Goal: Information Seeking & Learning: Learn about a topic

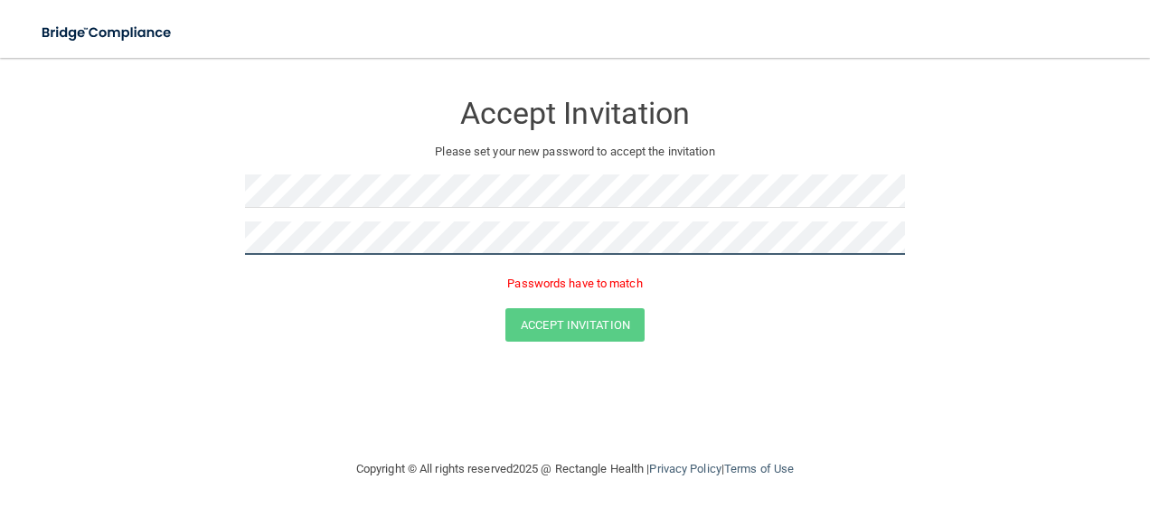
click at [505, 308] on button "Accept Invitation" at bounding box center [574, 324] width 139 height 33
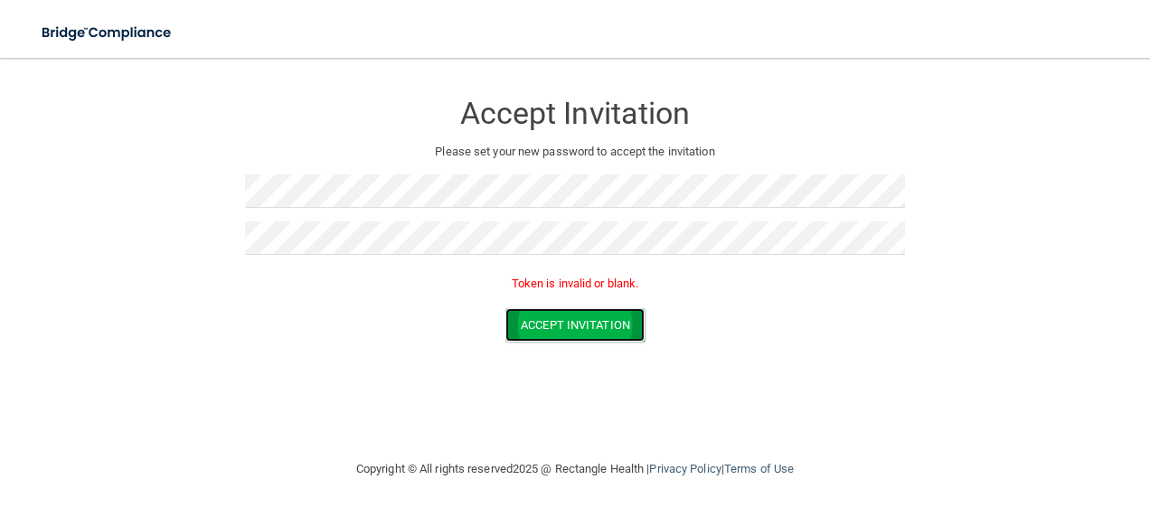
click at [547, 329] on button "Accept Invitation" at bounding box center [574, 324] width 139 height 33
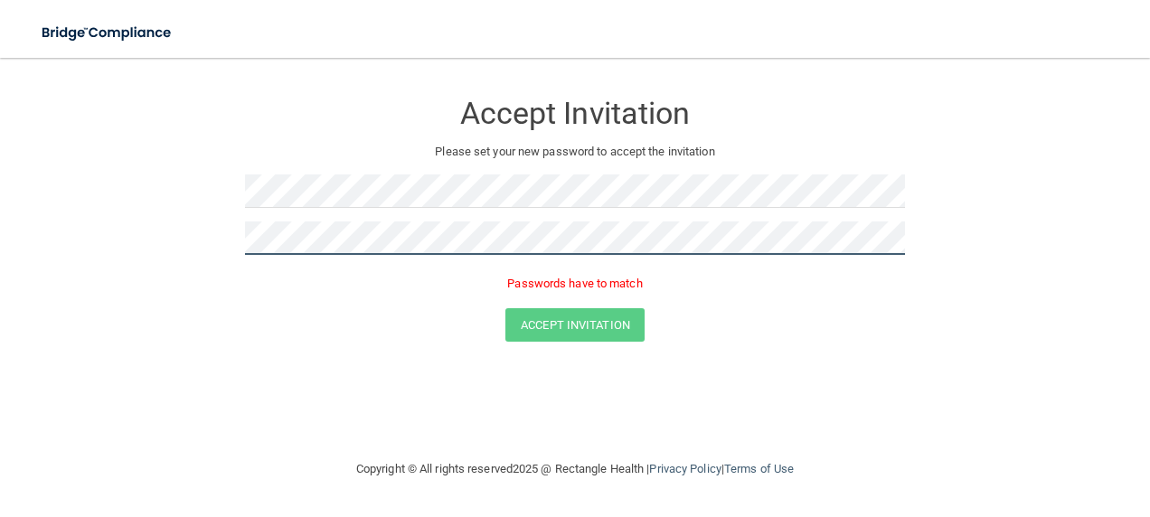
click at [505, 308] on button "Accept Invitation" at bounding box center [574, 324] width 139 height 33
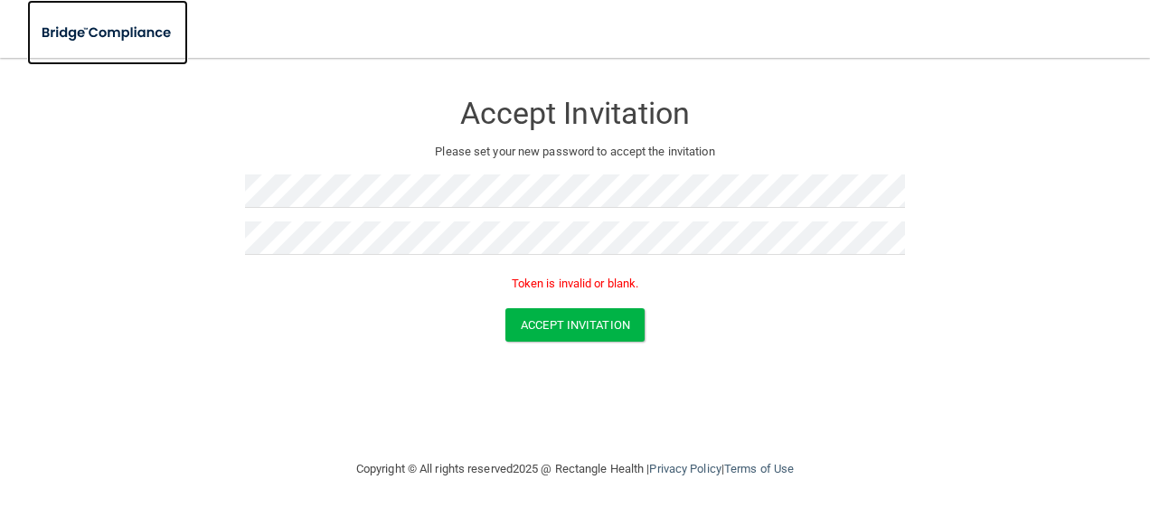
click at [90, 31] on img at bounding box center [107, 32] width 161 height 37
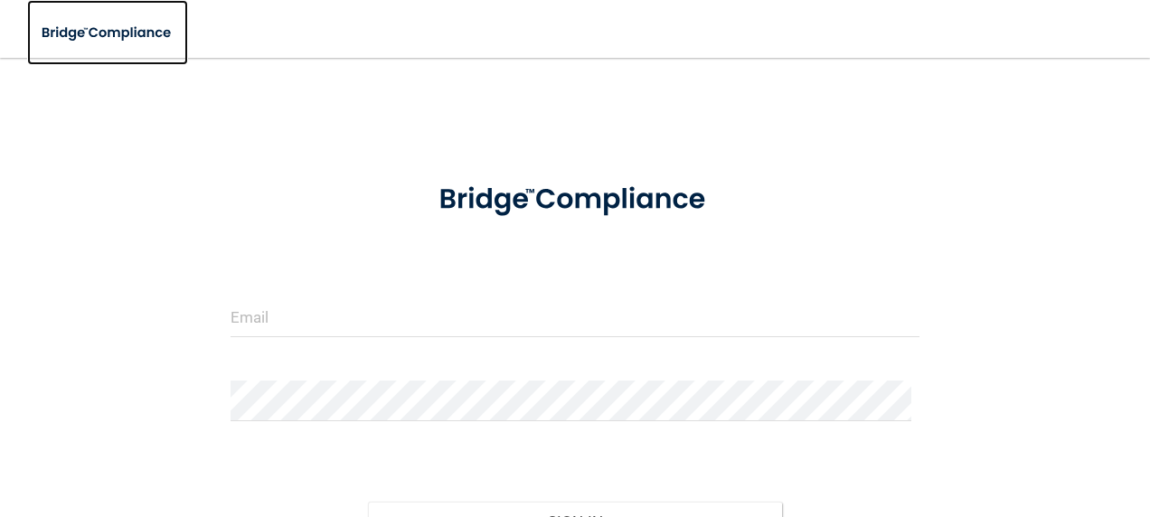
scroll to position [188, 0]
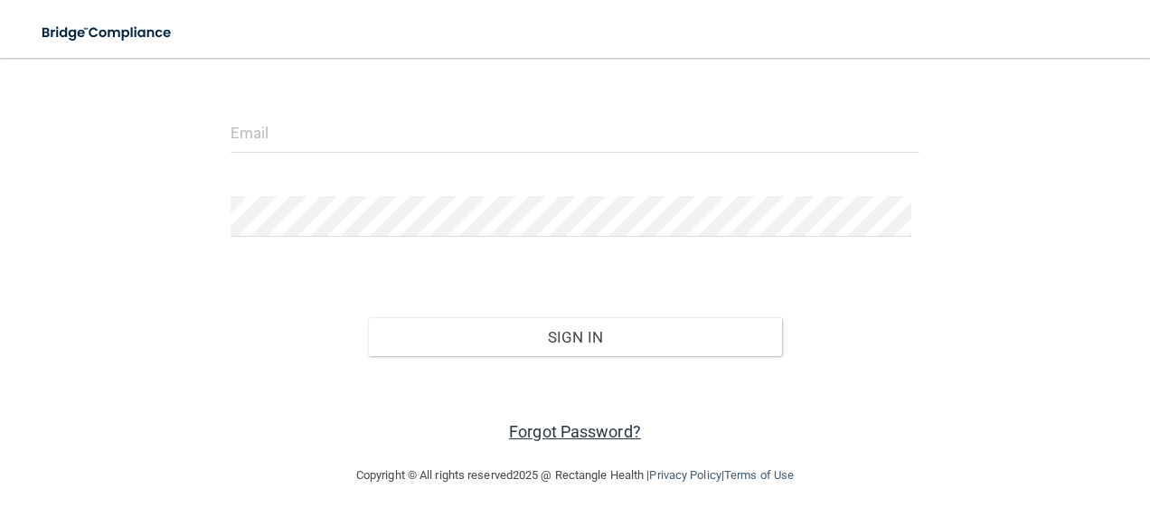
click at [539, 428] on link "Forgot Password?" at bounding box center [575, 431] width 132 height 19
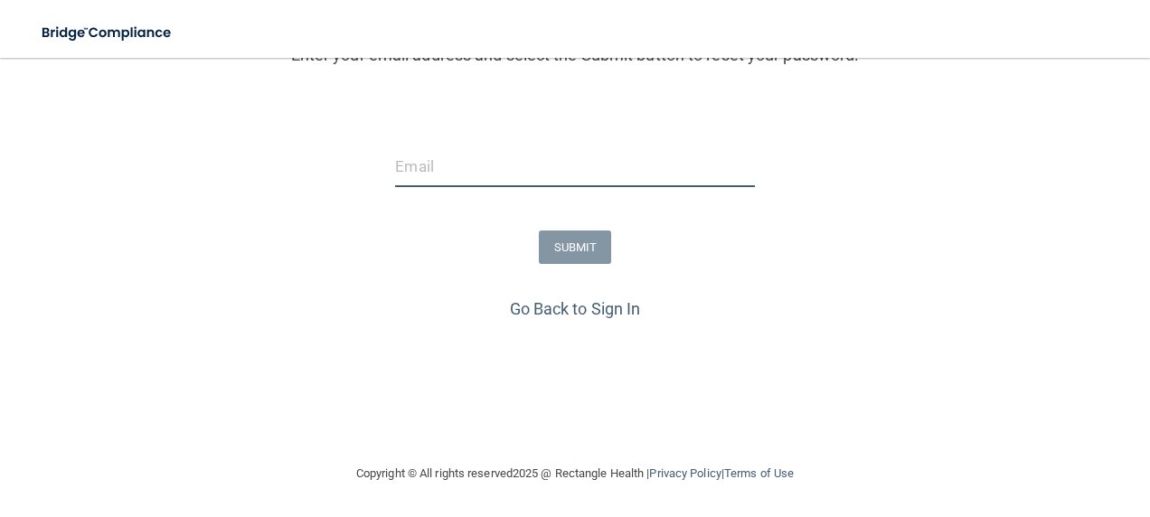
click at [472, 172] on input "email" at bounding box center [574, 166] width 359 height 41
type input "[EMAIL_ADDRESS][DOMAIN_NAME]"
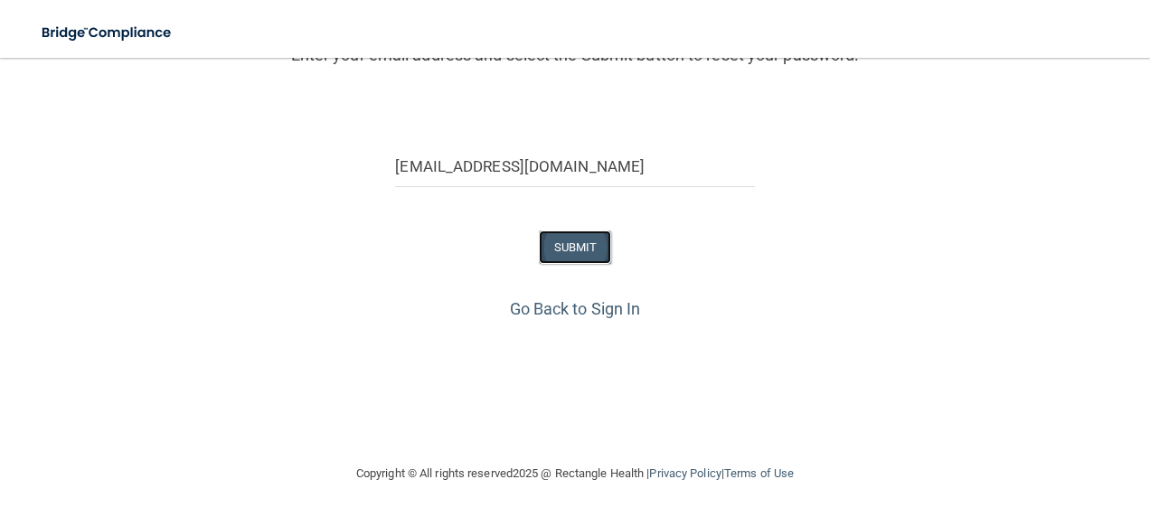
click at [558, 244] on button "SUBMIT" at bounding box center [575, 246] width 73 height 33
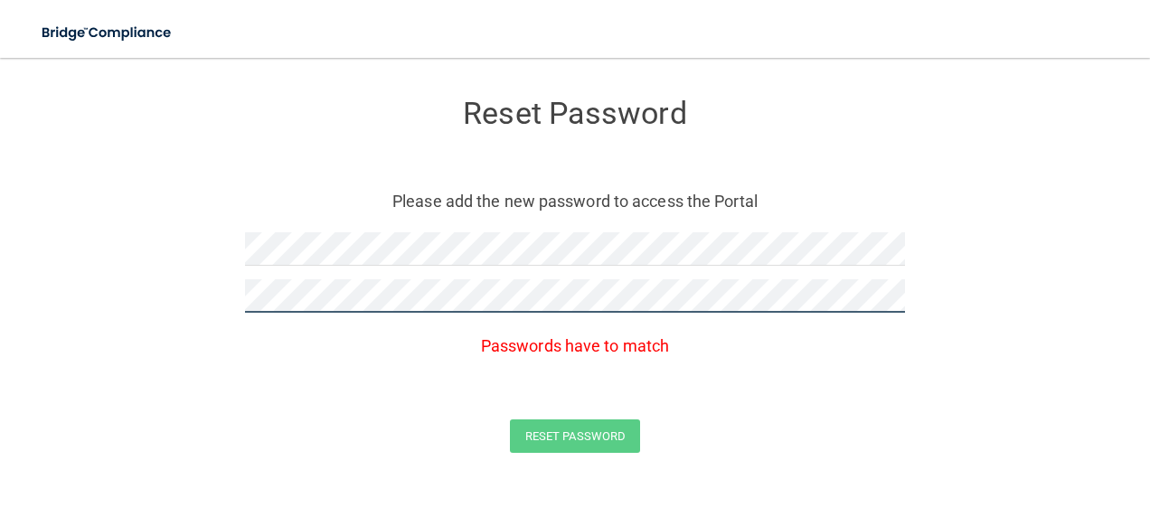
click at [510, 419] on button "Reset Password" at bounding box center [575, 435] width 130 height 33
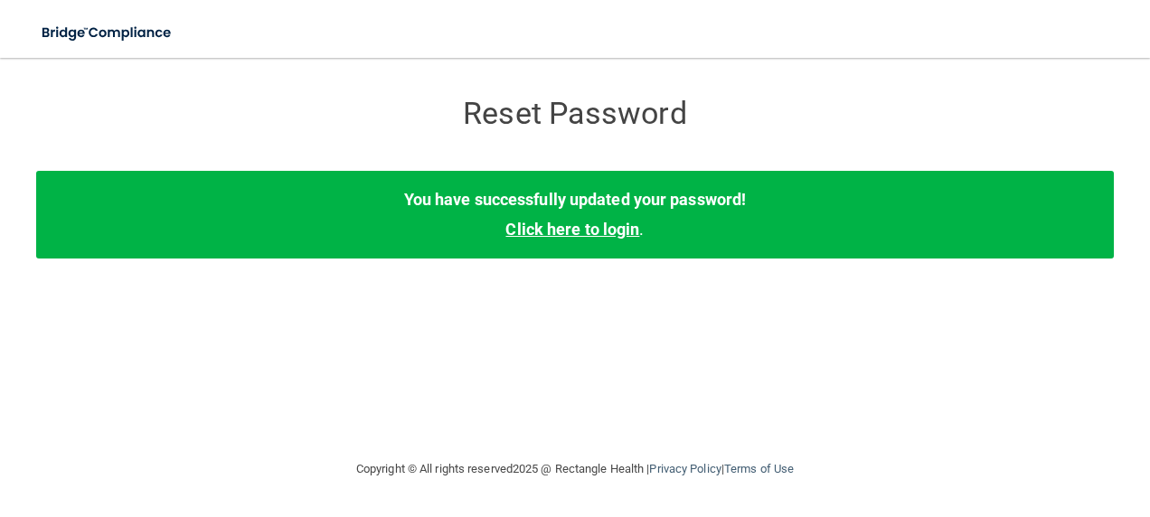
click at [591, 228] on link "Click here to login" at bounding box center [572, 229] width 134 height 19
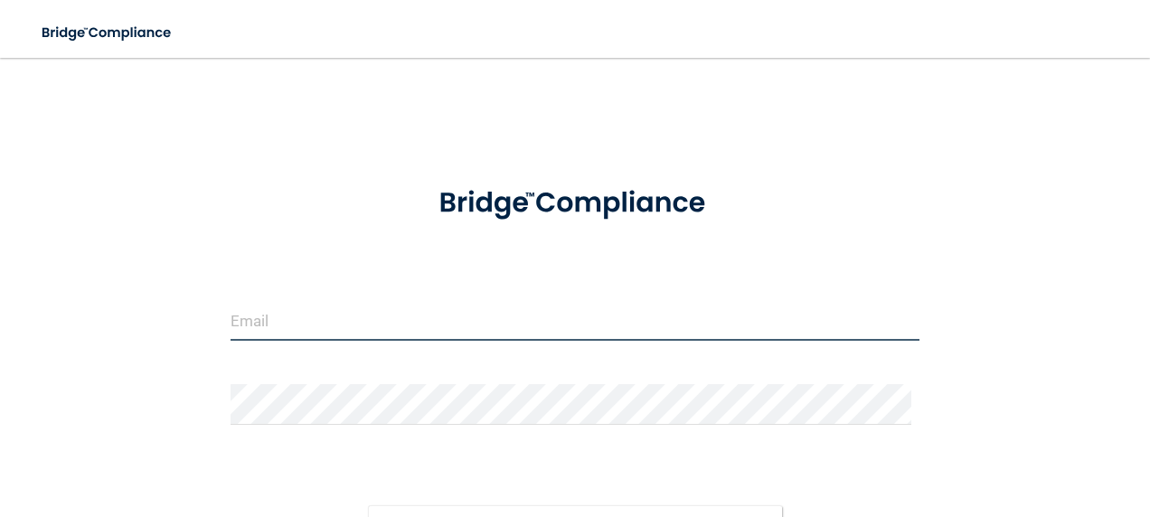
click at [402, 321] on input "email" at bounding box center [575, 320] width 690 height 41
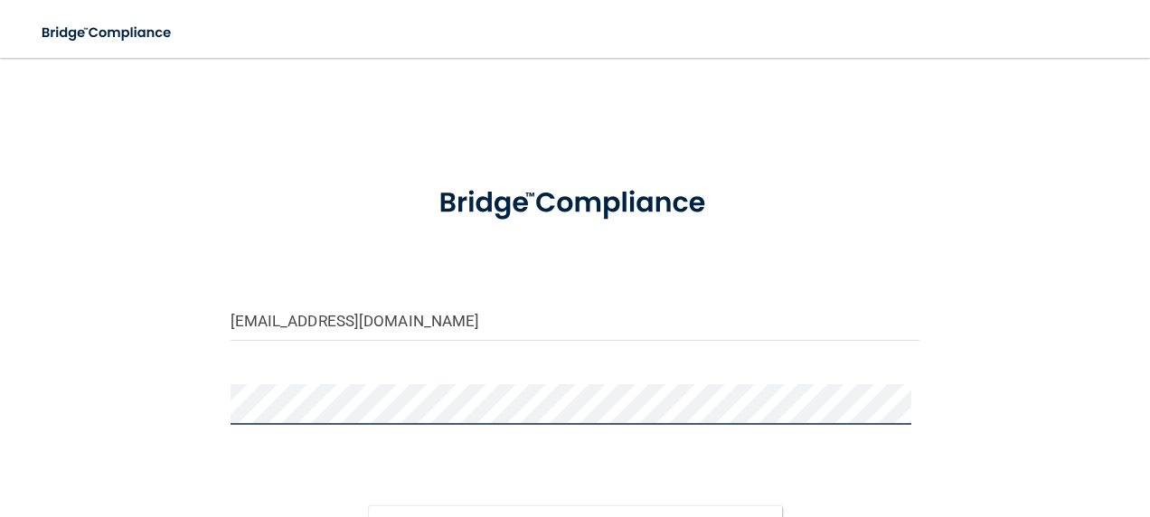
click at [368, 505] on button "Sign In" at bounding box center [575, 525] width 414 height 40
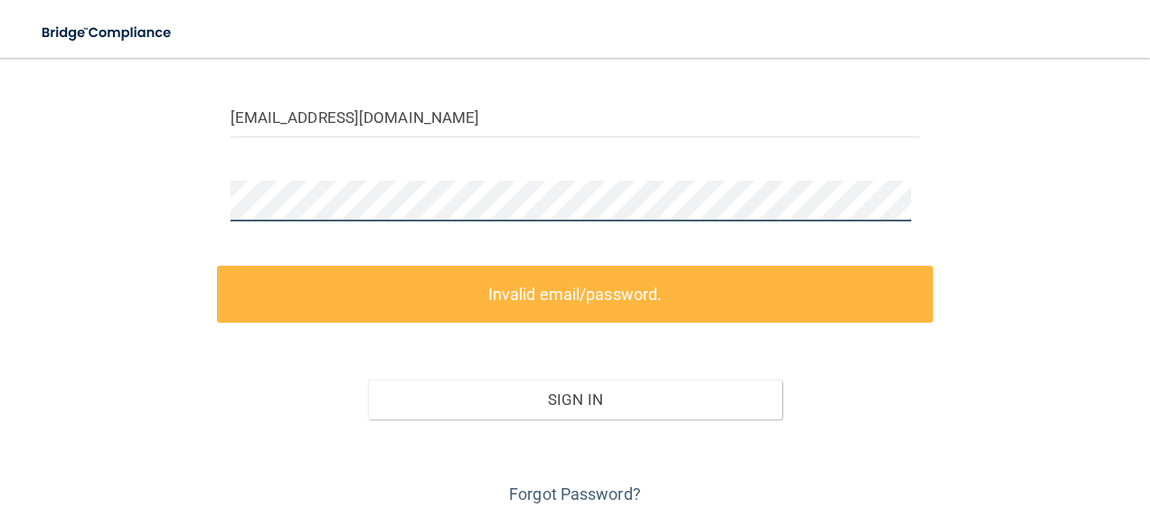
scroll to position [204, 0]
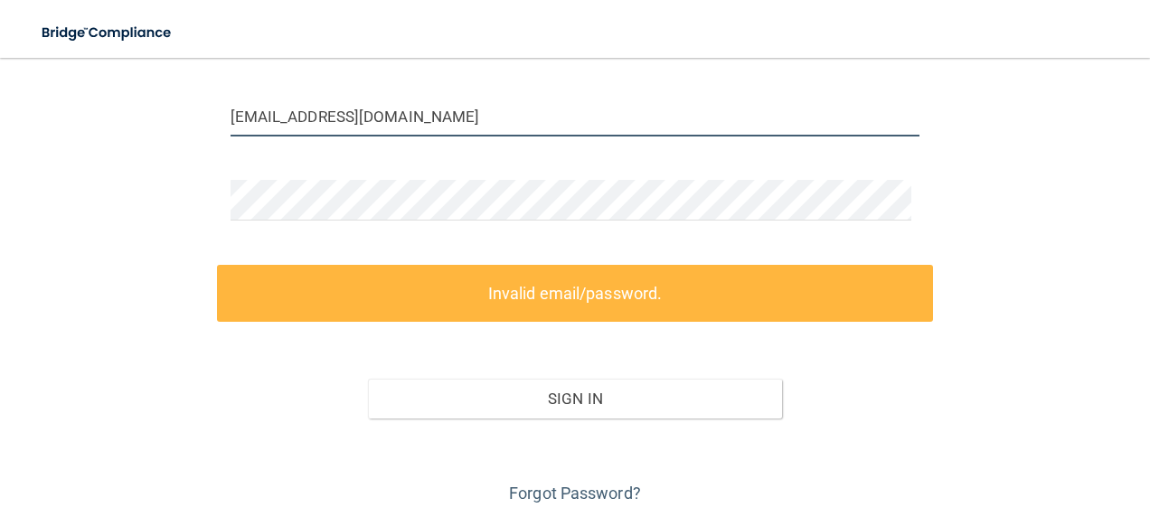
drag, startPoint x: 454, startPoint y: 116, endPoint x: 156, endPoint y: 127, distance: 297.6
click at [156, 127] on div "ttfuimono86@gmail.com Invalid email/password. You don't have permission to acce…" at bounding box center [574, 190] width 1077 height 636
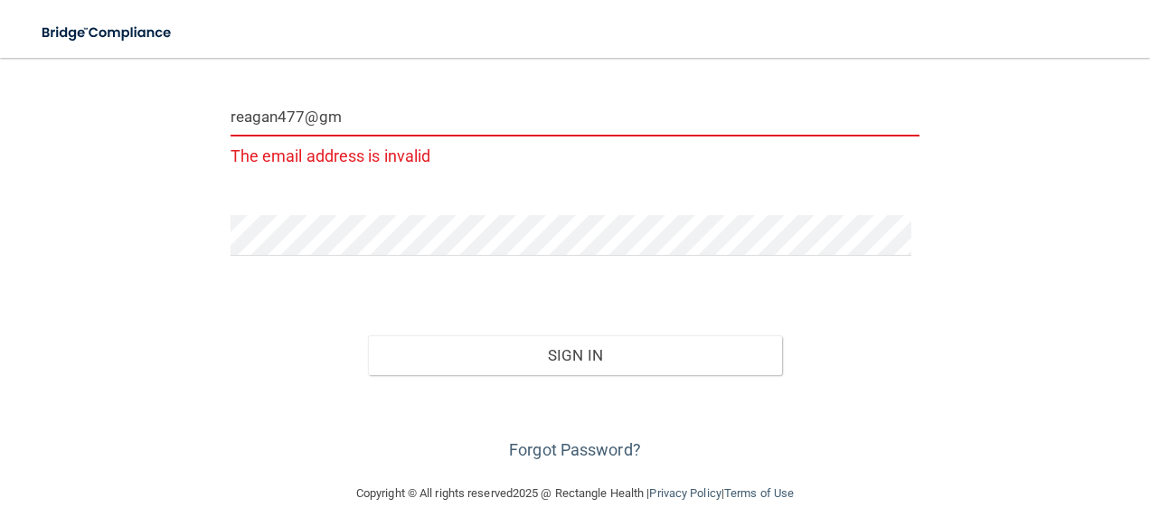
type input "[EMAIL_ADDRESS][DOMAIN_NAME]"
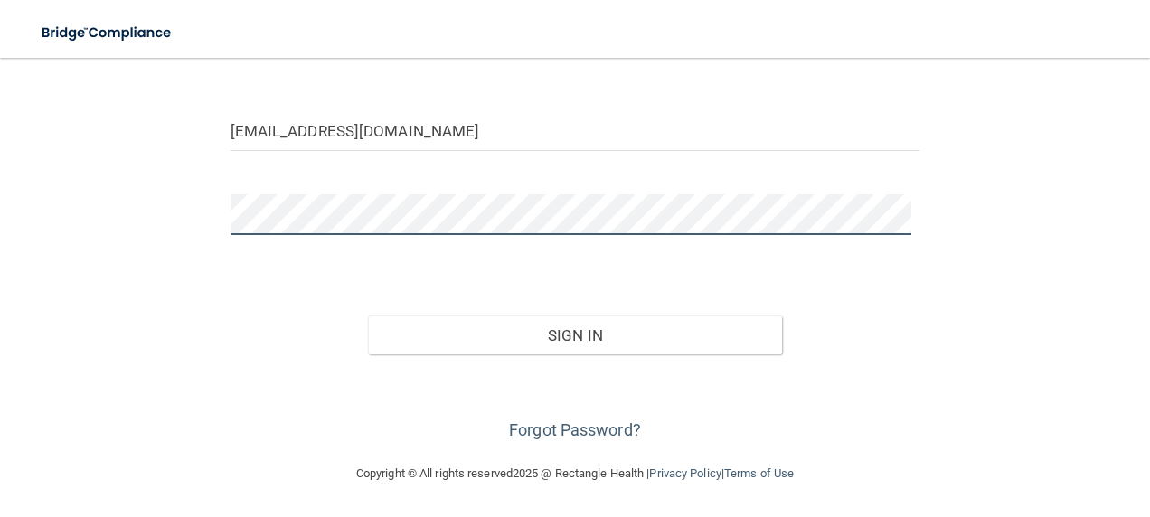
scroll to position [188, 0]
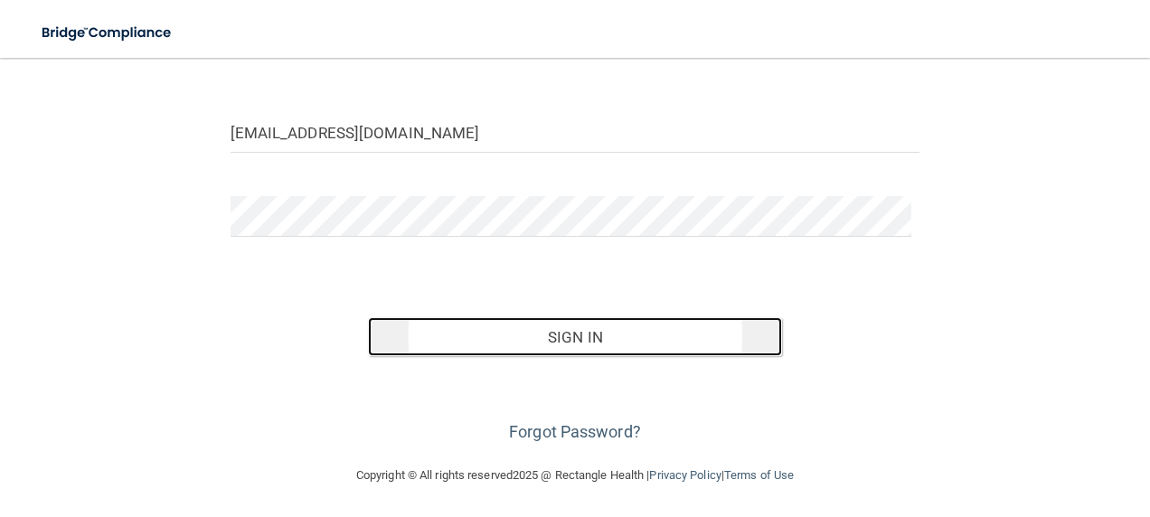
click at [461, 329] on button "Sign In" at bounding box center [575, 337] width 414 height 40
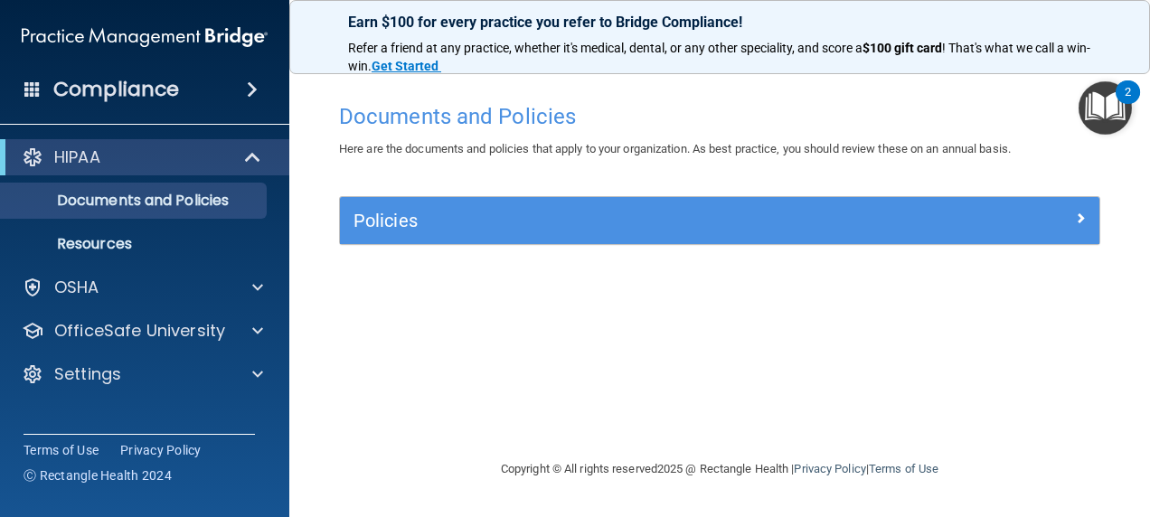
click at [1106, 104] on img "Open Resource Center, 2 new notifications" at bounding box center [1104, 107] width 53 height 53
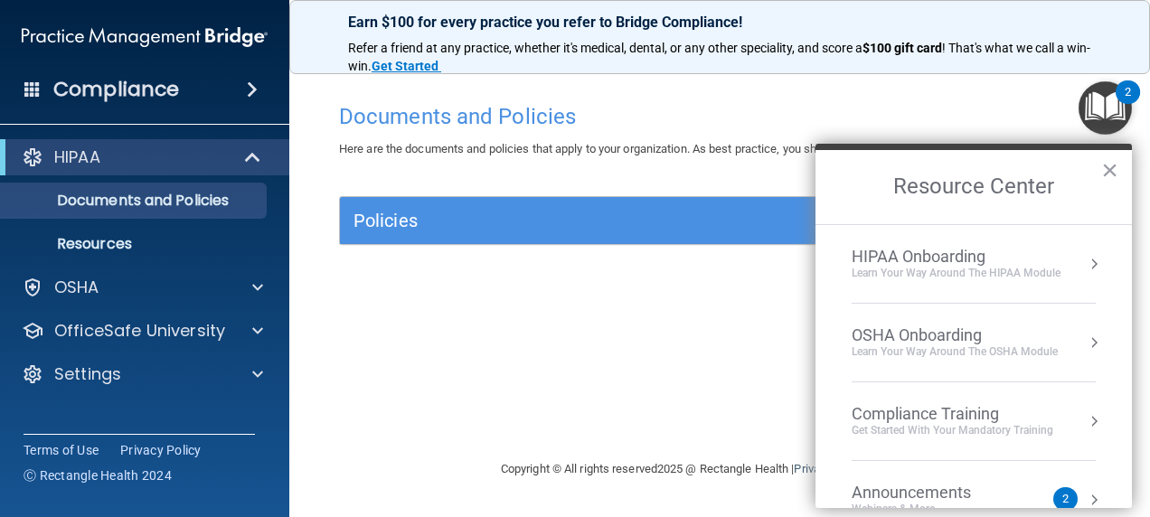
scroll to position [123, 0]
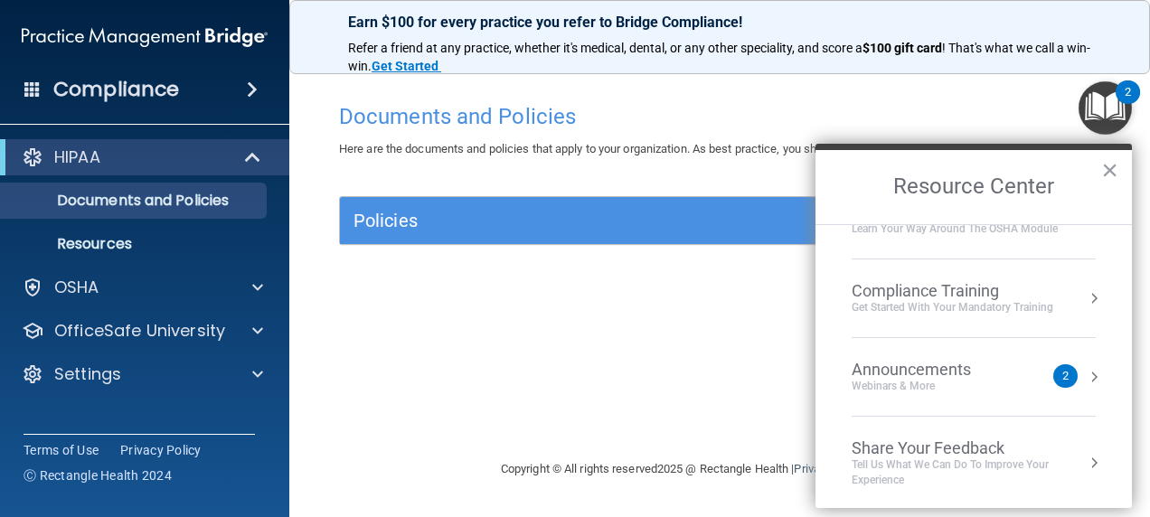
click at [936, 363] on div "Announcements" at bounding box center [928, 370] width 155 height 20
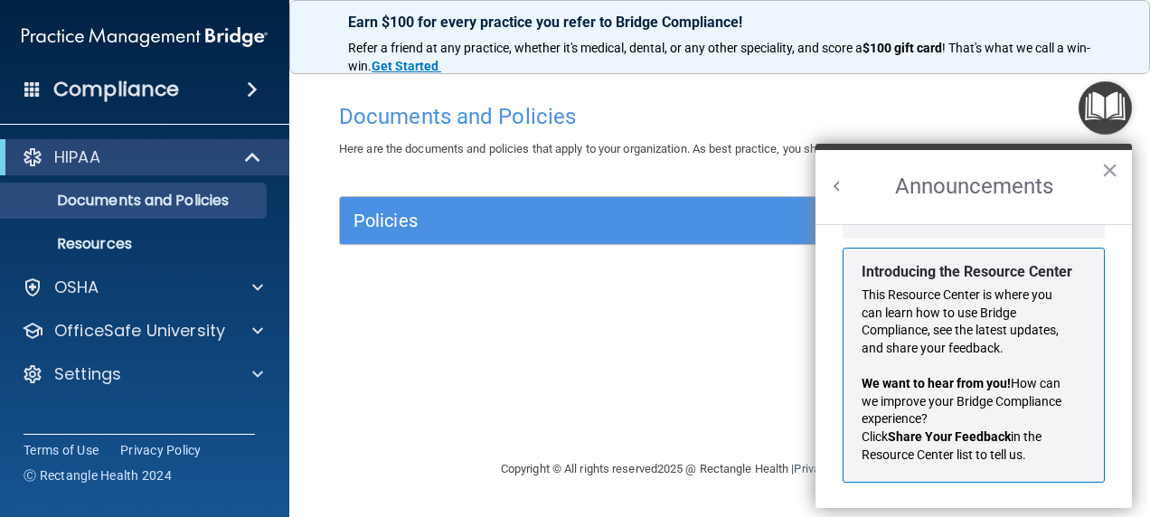
scroll to position [0, 0]
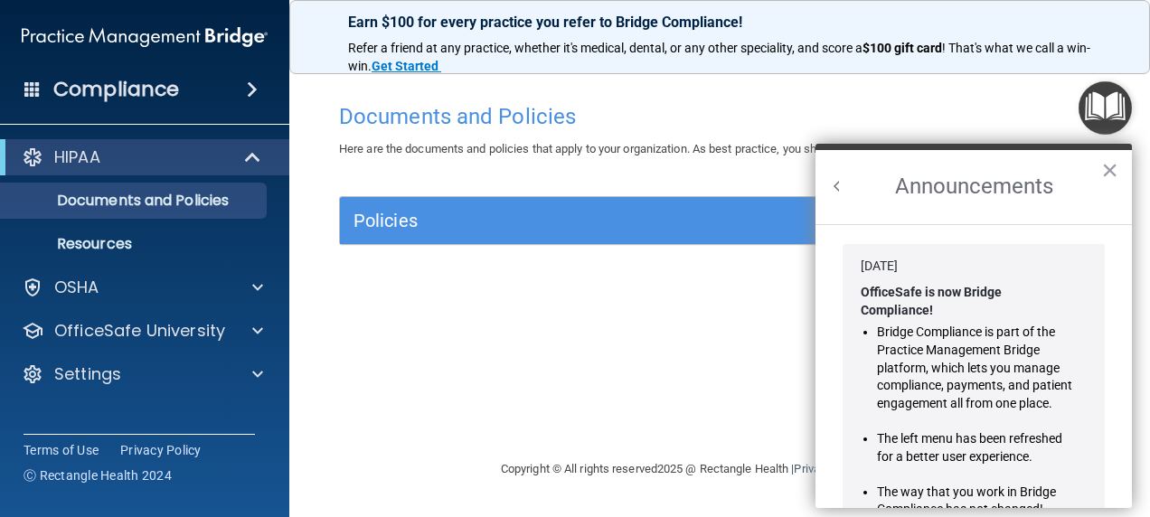
click at [835, 184] on button "Back to Resource Center Home" at bounding box center [837, 186] width 18 height 18
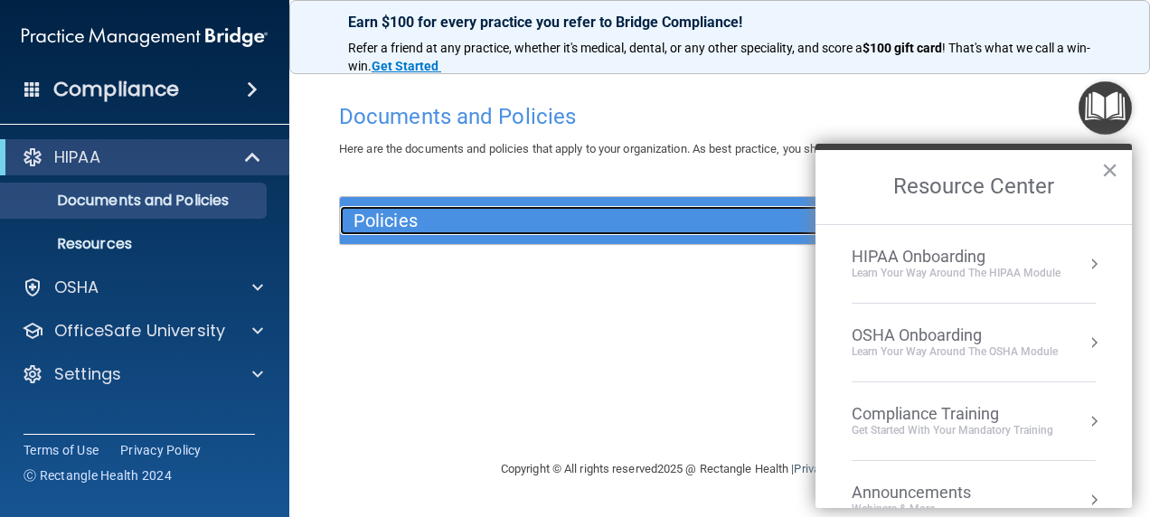
click at [396, 214] on h5 "Policies" at bounding box center [624, 221] width 542 height 20
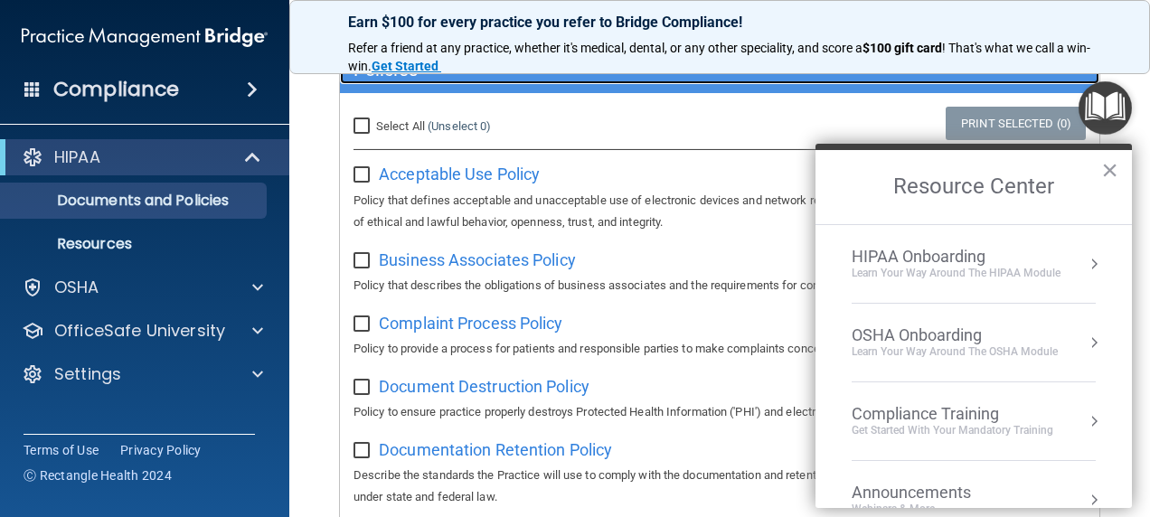
scroll to position [184, 0]
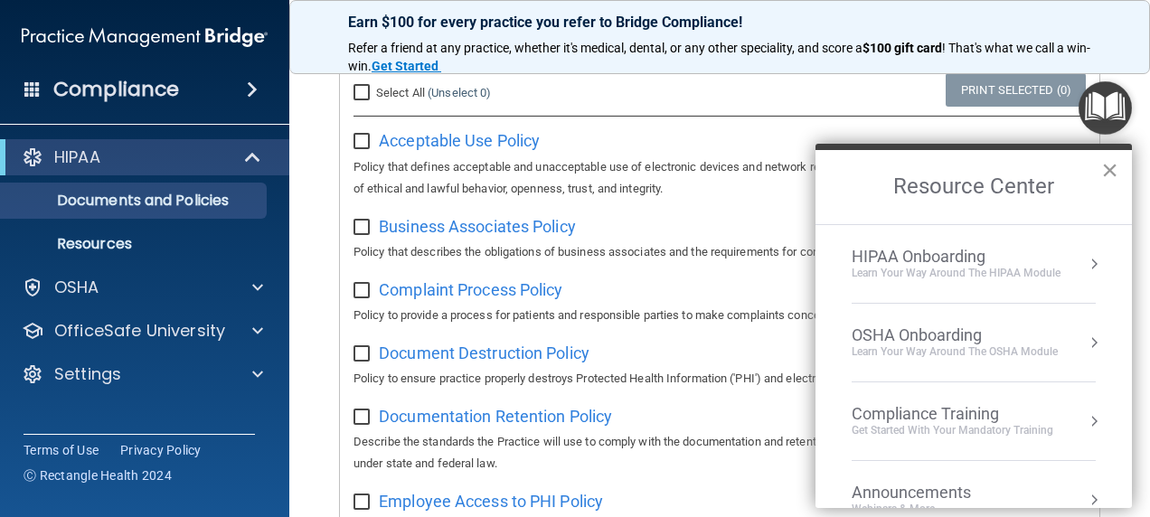
click at [1108, 170] on button "×" at bounding box center [1109, 169] width 17 height 29
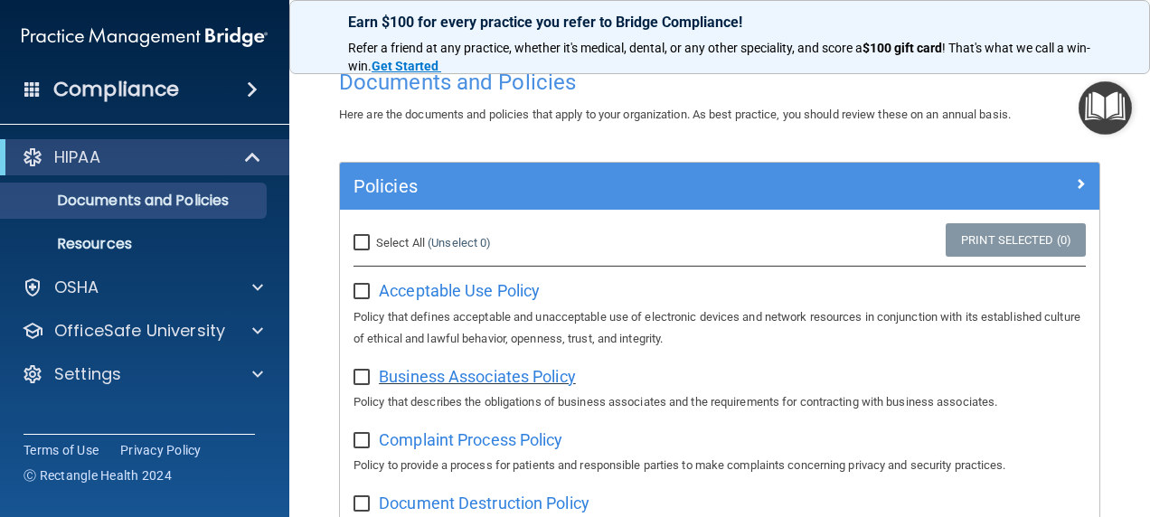
scroll to position [0, 0]
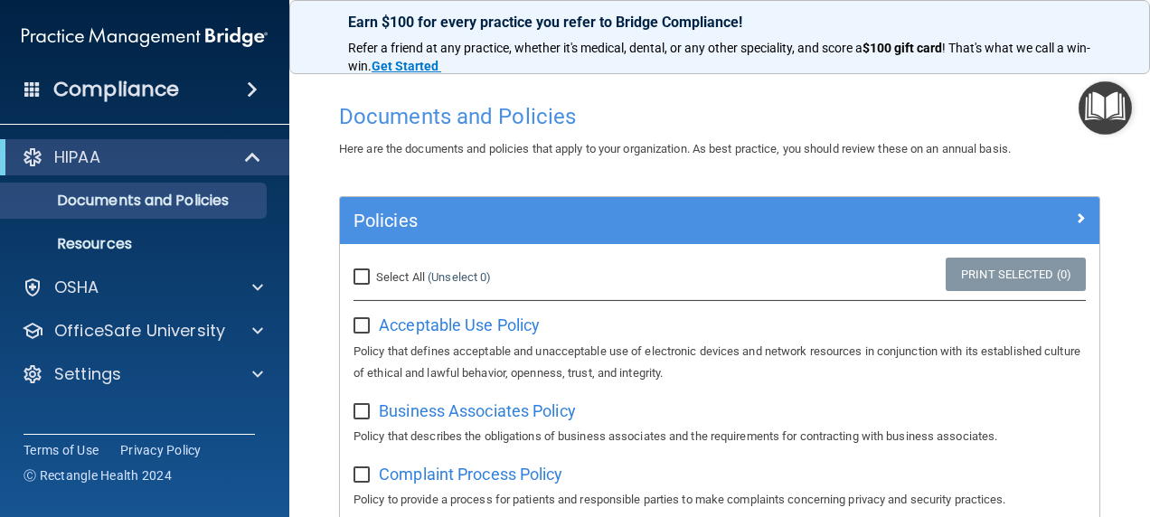
click at [359, 271] on input "Select All (Unselect 0) Unselect All" at bounding box center [363, 277] width 21 height 14
checkbox input "true"
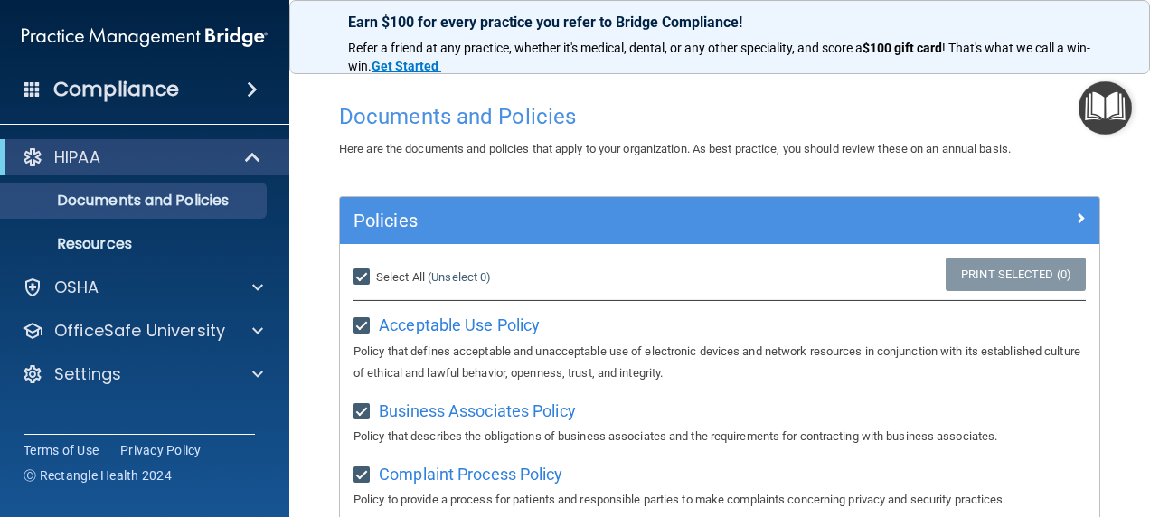
checkbox input "true"
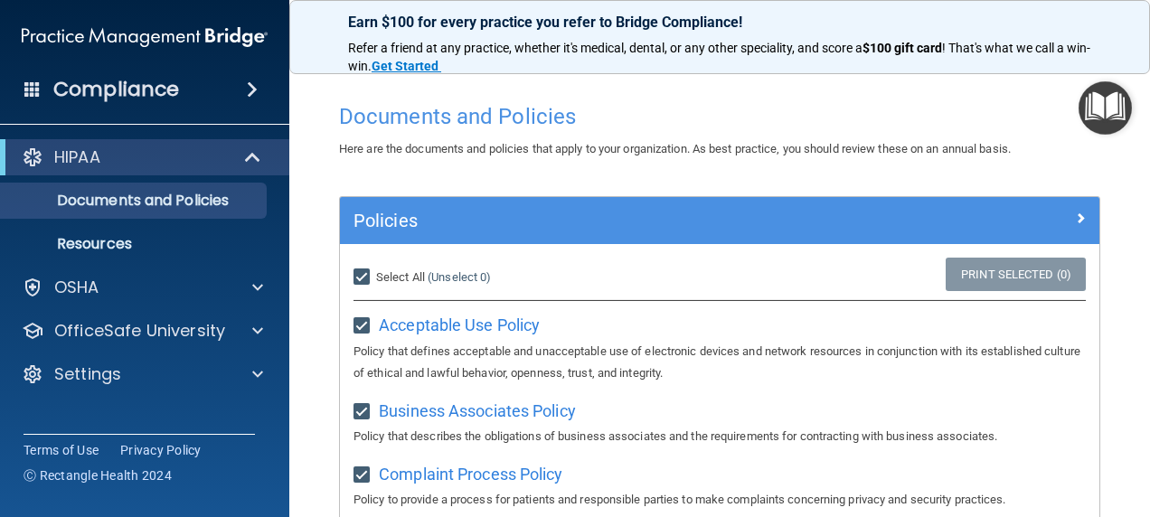
checkbox input "true"
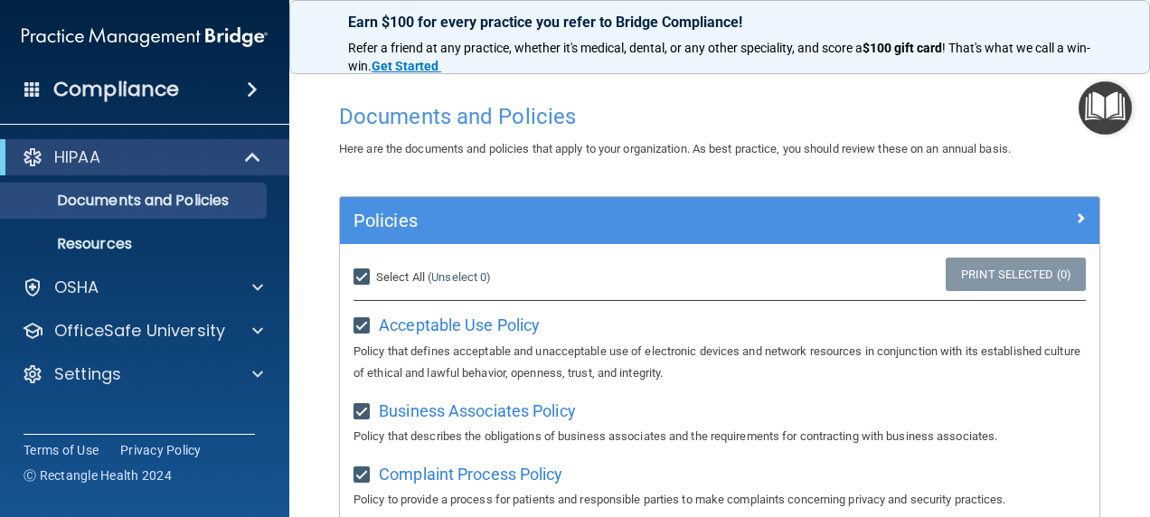
checkbox input "true"
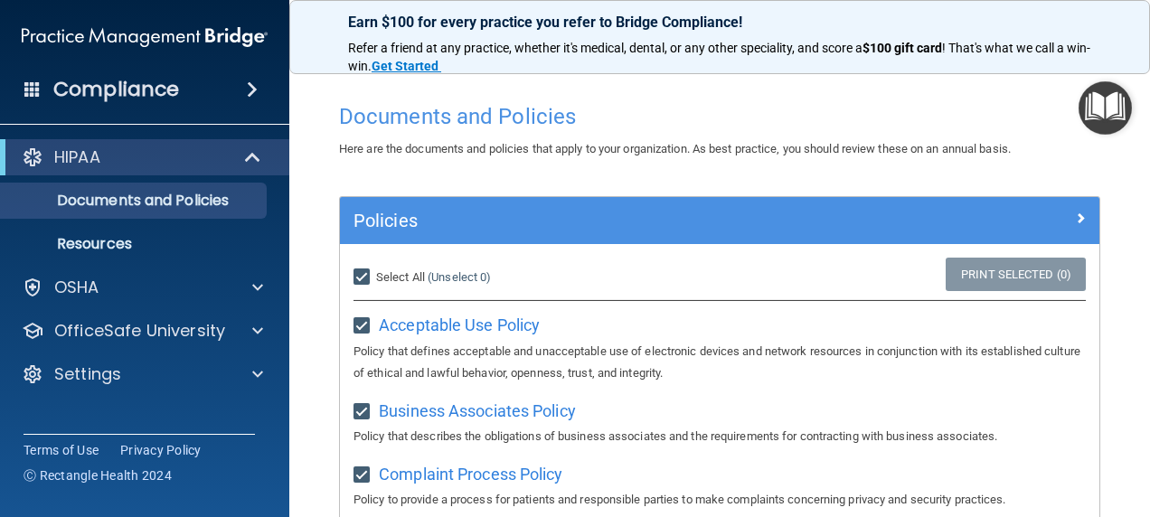
checkbox input "true"
click at [980, 266] on link "Print Selected (21)" at bounding box center [1012, 274] width 146 height 33
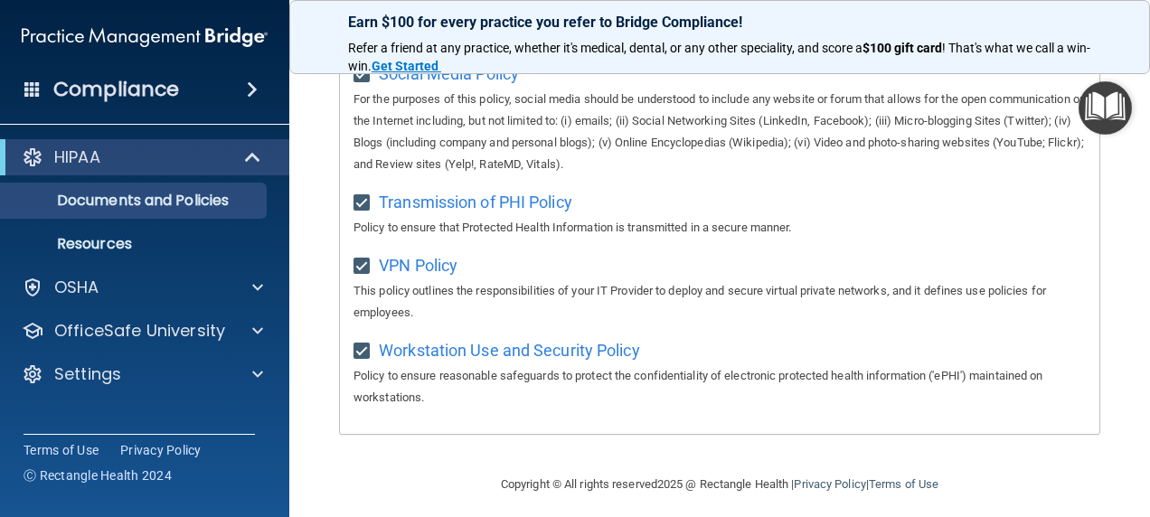
scroll to position [1542, 0]
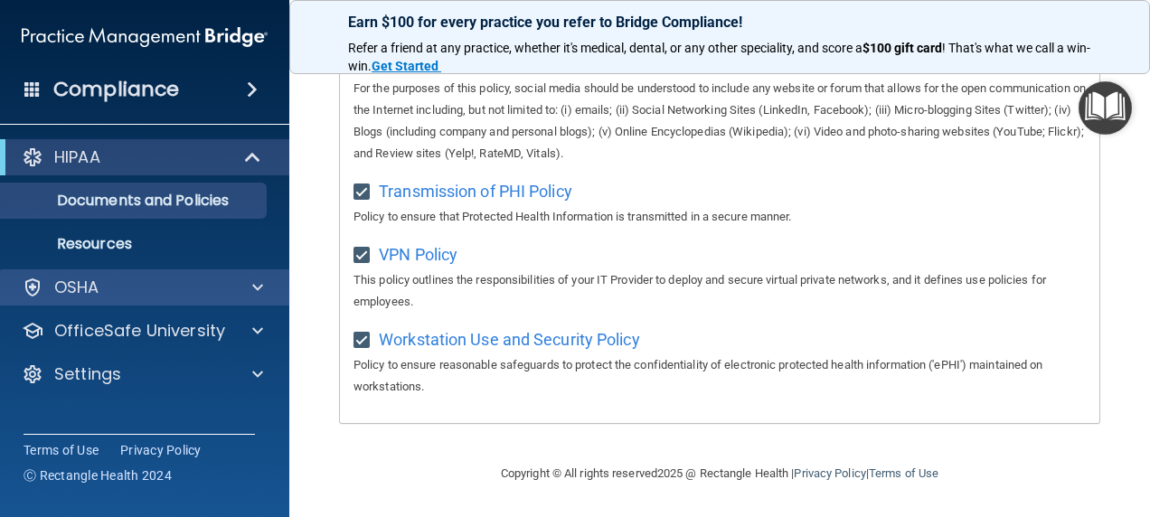
click at [150, 275] on div "OSHA" at bounding box center [145, 287] width 290 height 36
click at [256, 287] on span at bounding box center [257, 288] width 11 height 22
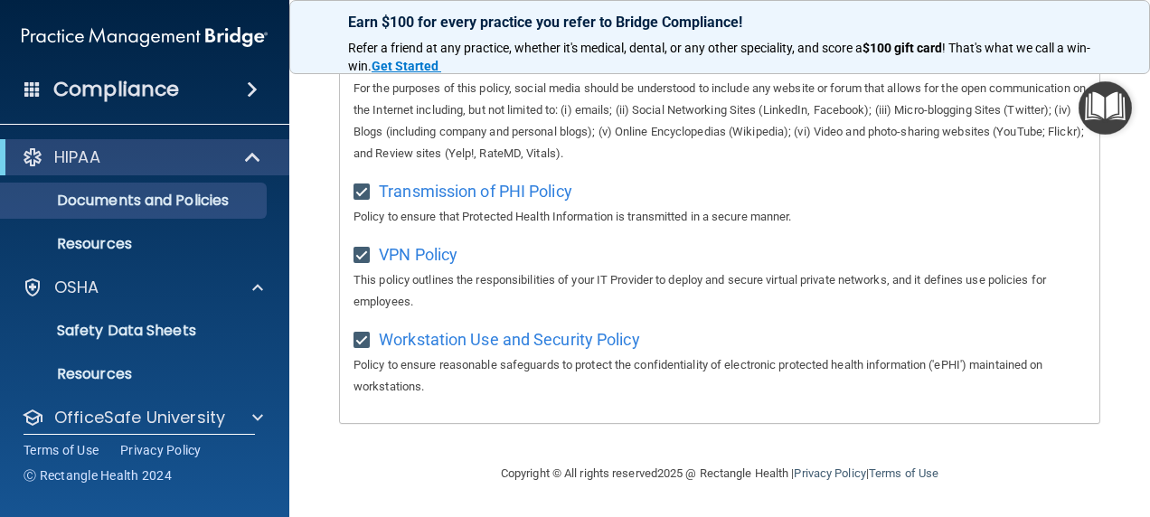
click at [1107, 100] on img "Open Resource Center" at bounding box center [1104, 107] width 53 height 53
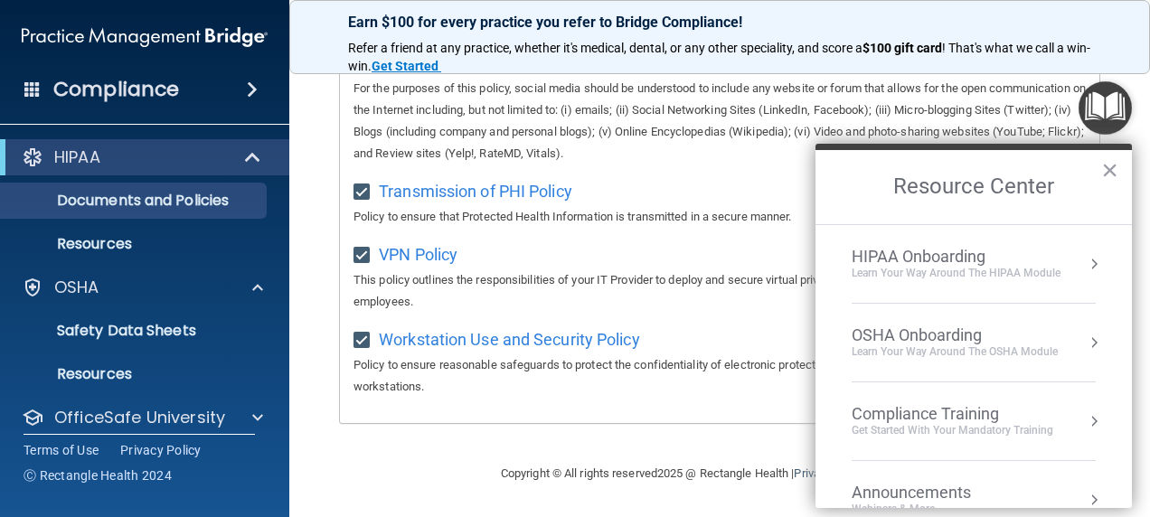
click at [969, 258] on div "HIPAA Onboarding" at bounding box center [955, 257] width 209 height 20
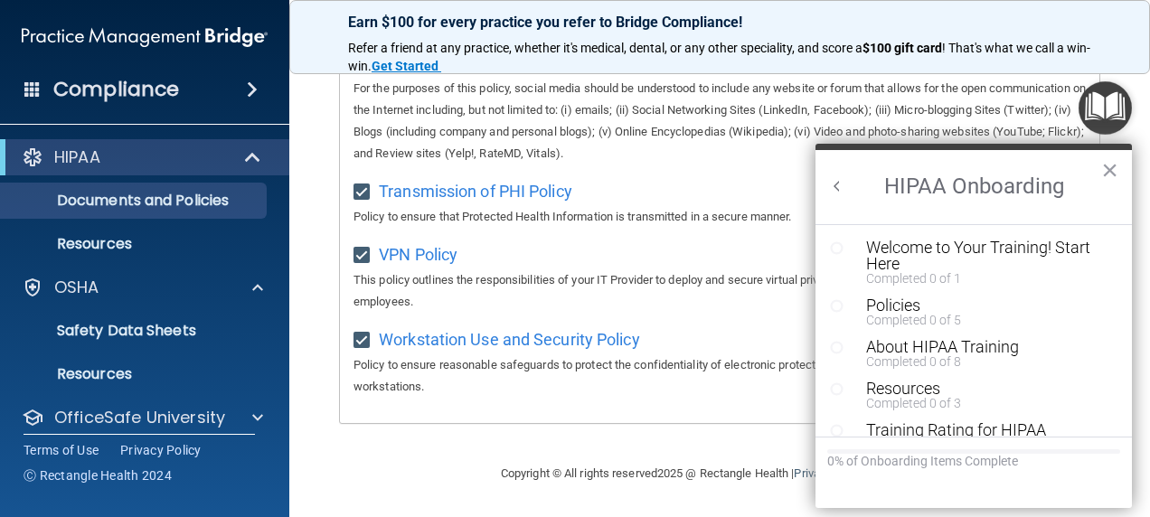
scroll to position [0, 0]
click at [837, 181] on button "Back to Resource Center Home" at bounding box center [837, 186] width 18 height 18
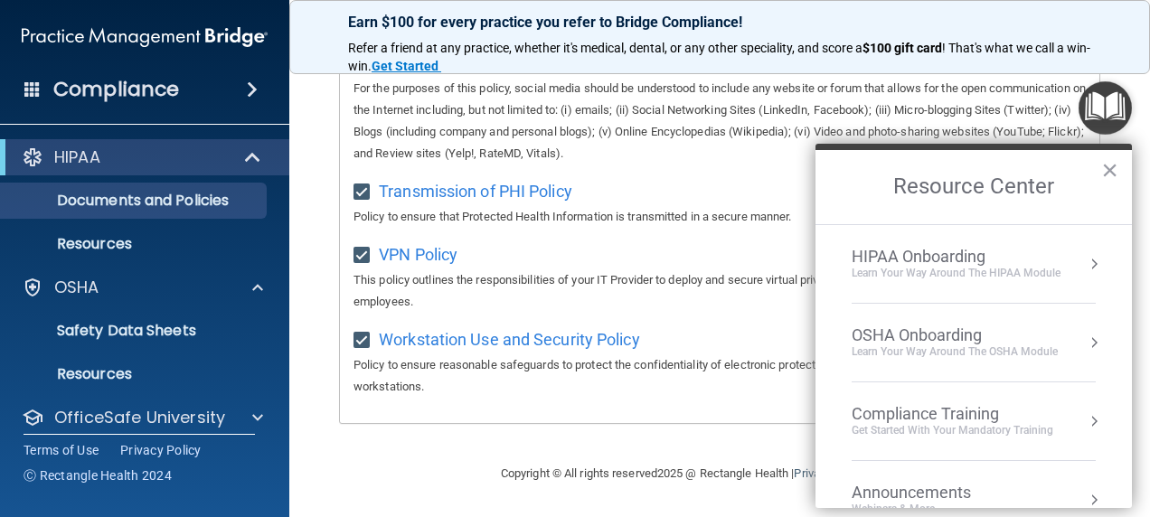
click at [931, 331] on div "OSHA Onboarding" at bounding box center [954, 335] width 206 height 20
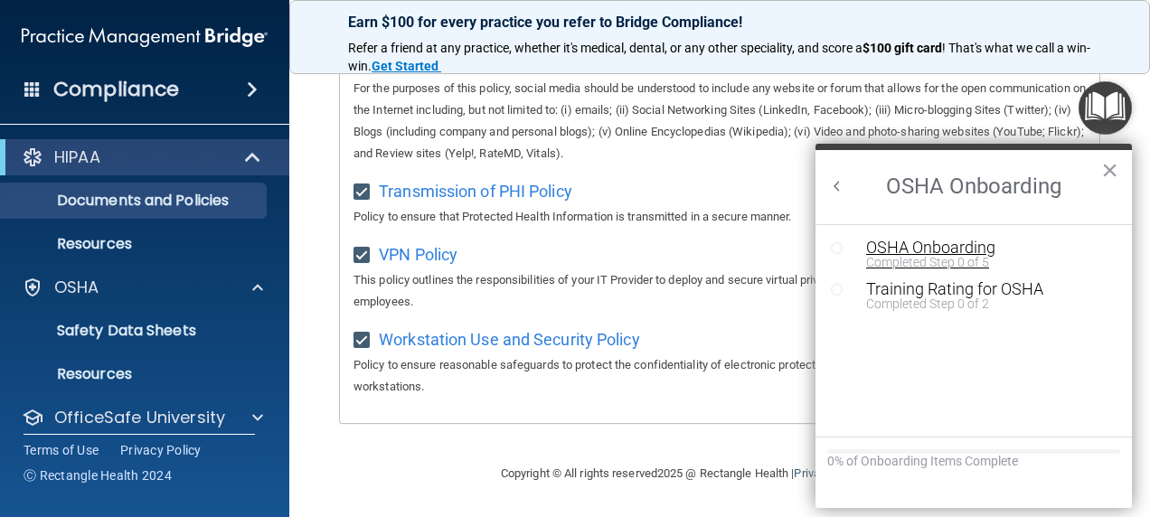
click at [867, 249] on div "OSHA Onboarding" at bounding box center [987, 247] width 242 height 16
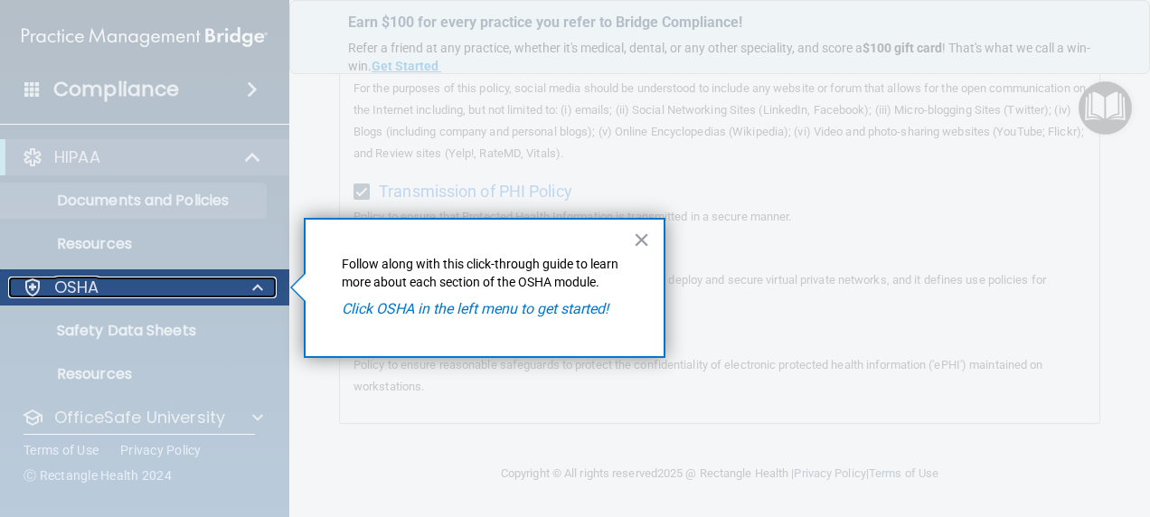
click at [184, 297] on div "OSHA" at bounding box center [120, 288] width 224 height 22
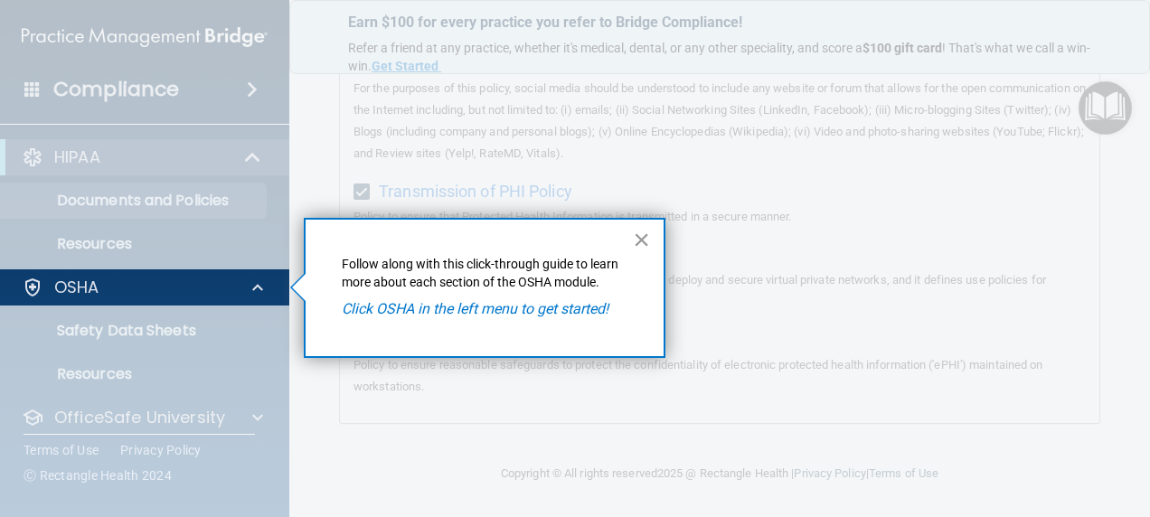
click at [643, 240] on button "×" at bounding box center [641, 239] width 17 height 29
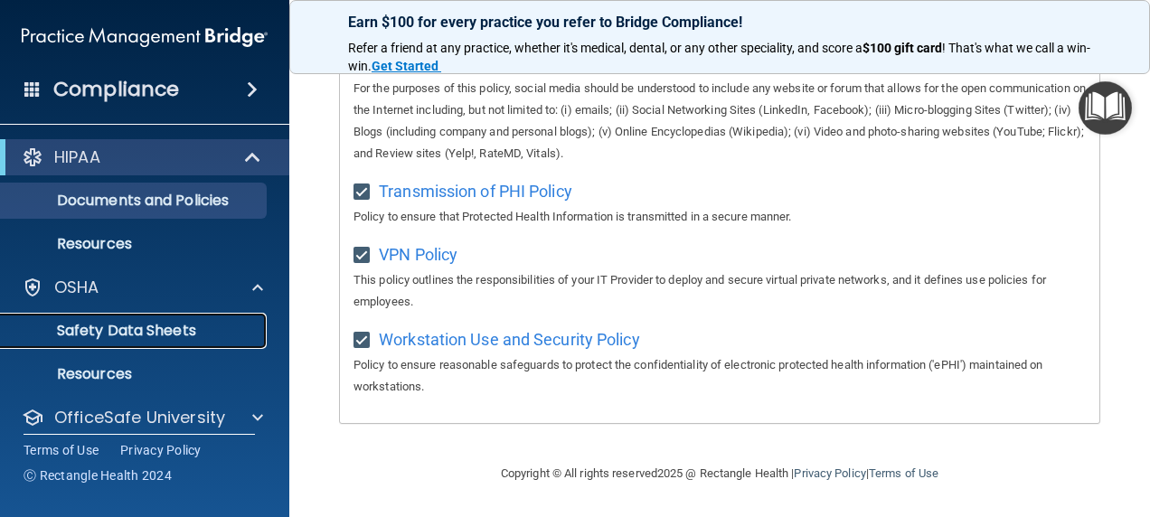
click at [158, 331] on p "Safety Data Sheets" at bounding box center [135, 331] width 247 height 18
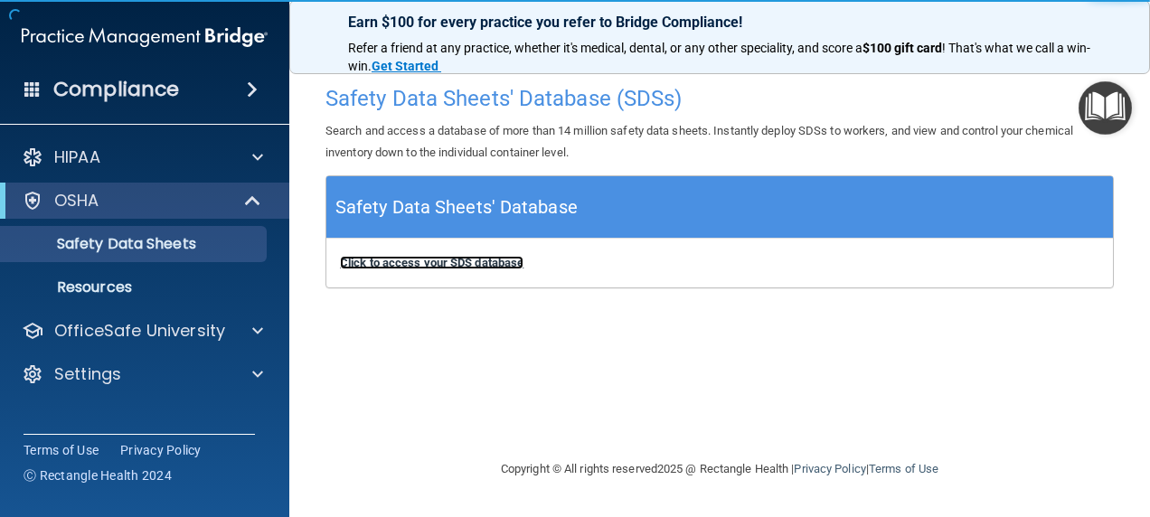
click at [458, 260] on b "Click to access your SDS database" at bounding box center [431, 263] width 183 height 14
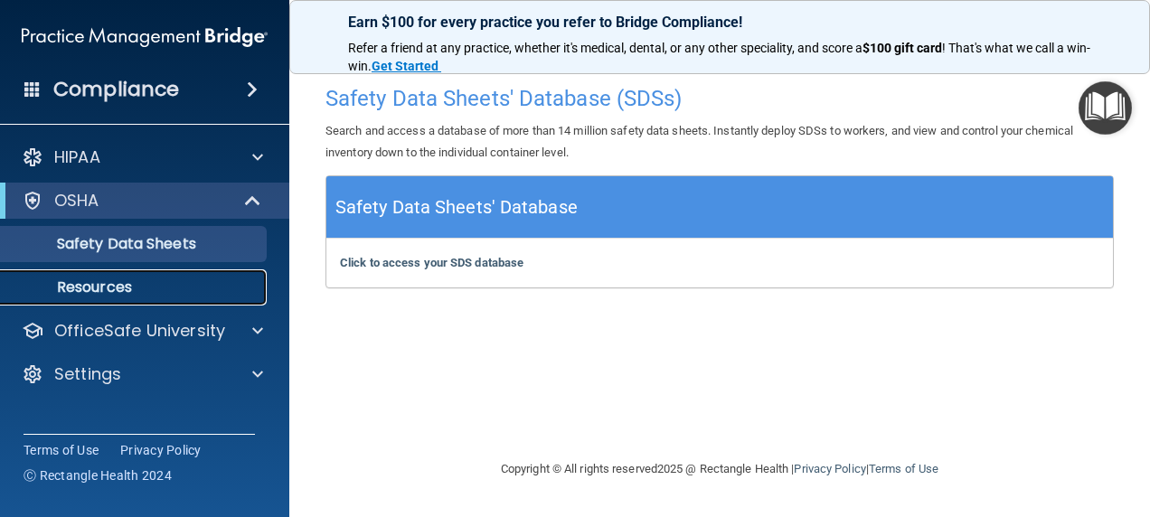
click at [99, 286] on p "Resources" at bounding box center [135, 287] width 247 height 18
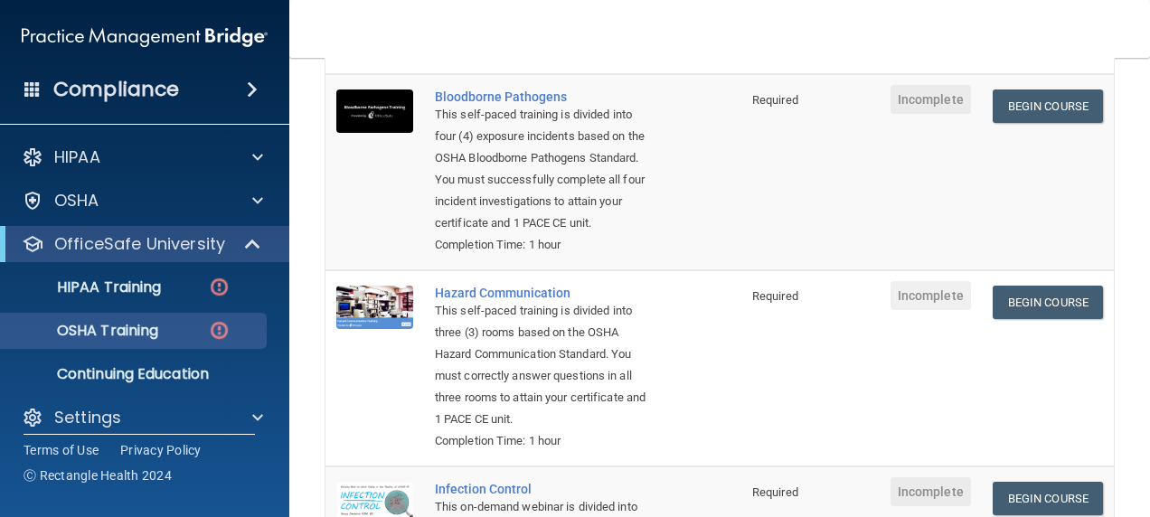
scroll to position [202, 0]
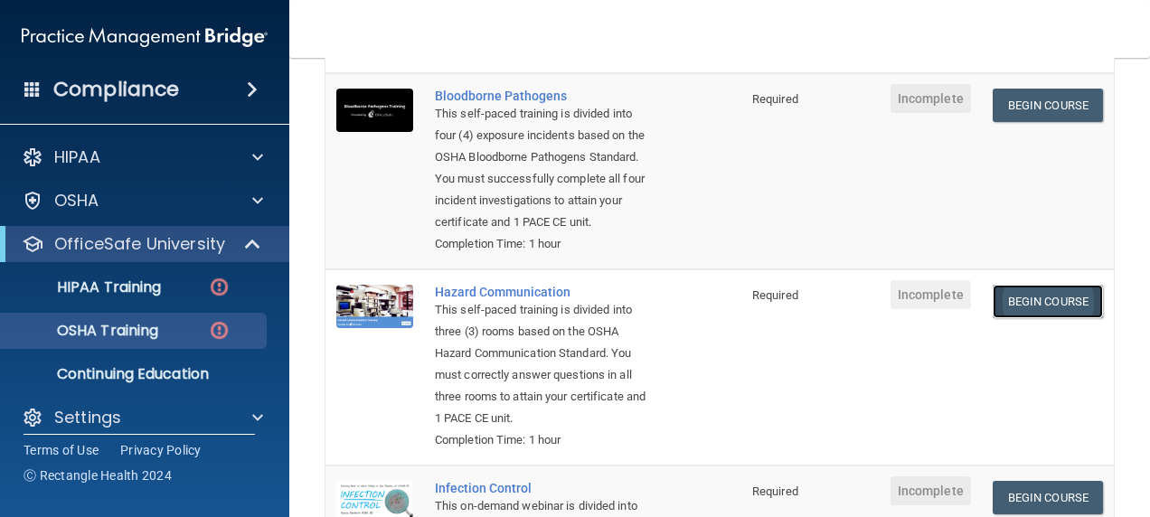
click at [1036, 318] on link "Begin Course" at bounding box center [1047, 301] width 110 height 33
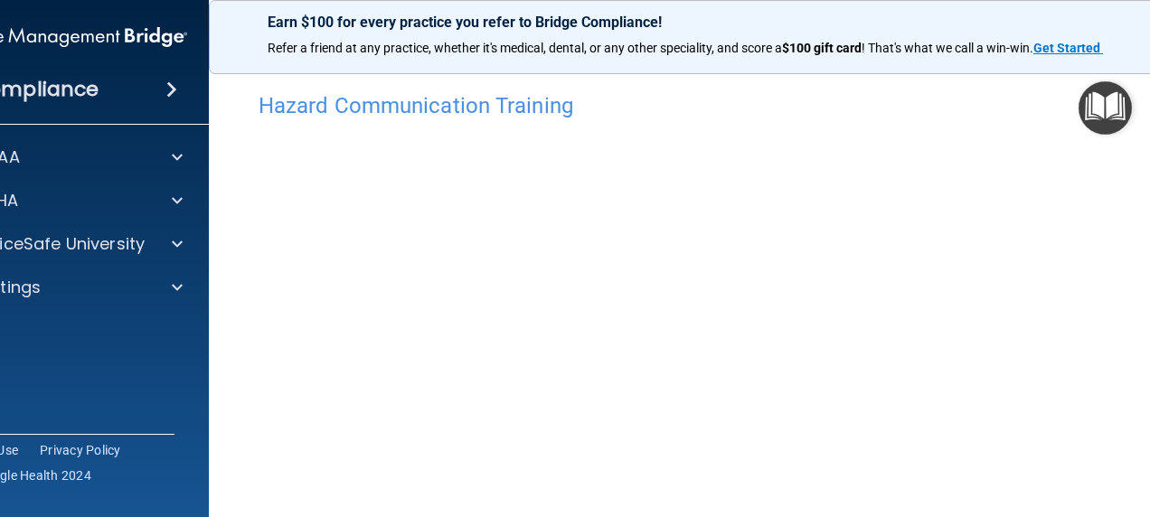
scroll to position [9, 0]
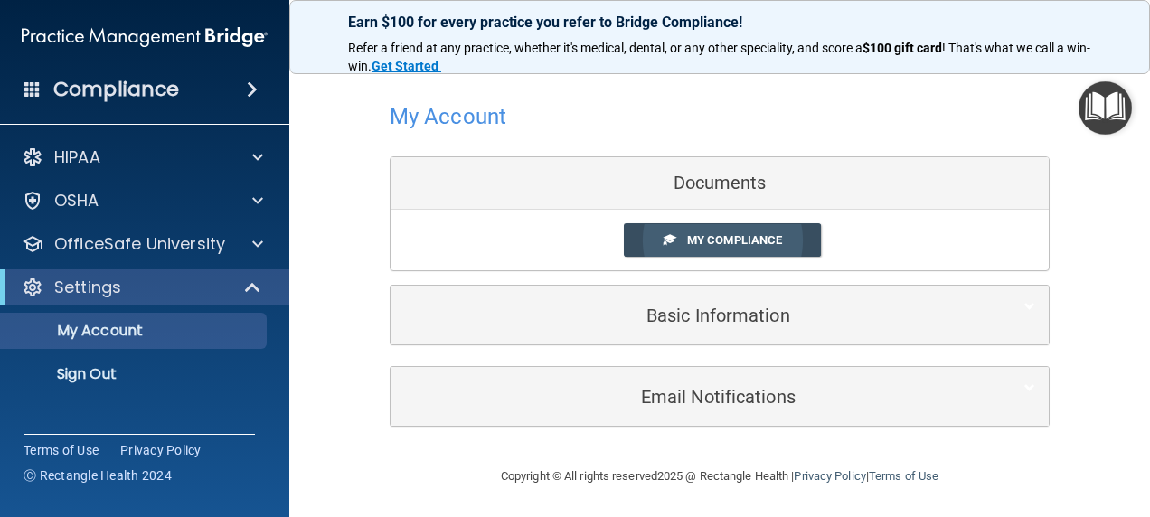
click at [691, 241] on span "My Compliance" at bounding box center [734, 240] width 95 height 14
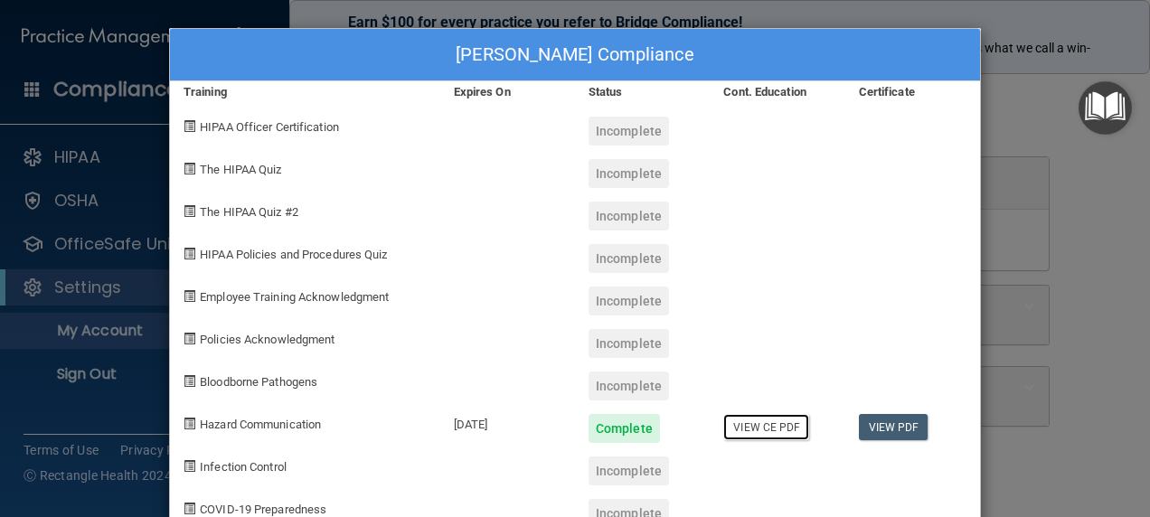
click at [774, 428] on link "View CE PDF" at bounding box center [766, 427] width 86 height 26
click at [898, 427] on link "View PDF" at bounding box center [894, 427] width 70 height 26
click at [620, 343] on div "Incomplete" at bounding box center [628, 343] width 80 height 29
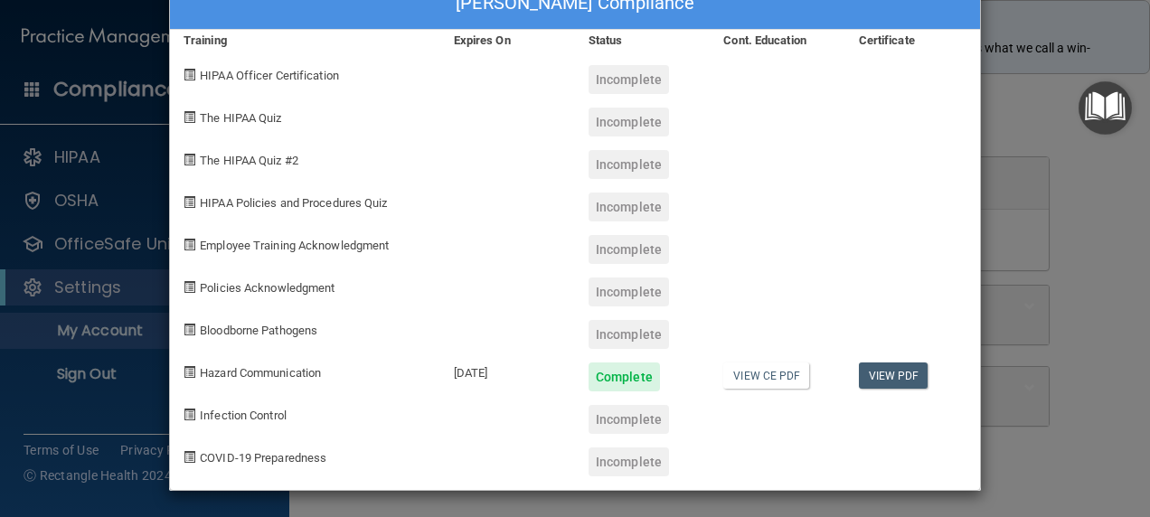
click at [70, 249] on div "Reagan Sorochak's Compliance Training Expires On Status Cont. Education Certifi…" at bounding box center [575, 258] width 1150 height 517
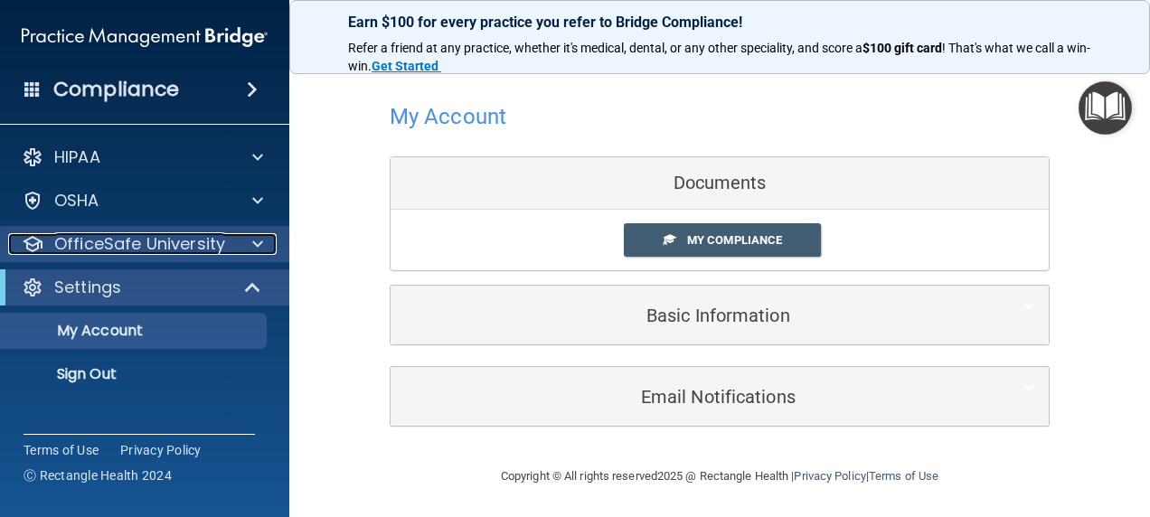
click at [211, 246] on p "OfficeSafe University" at bounding box center [139, 244] width 171 height 22
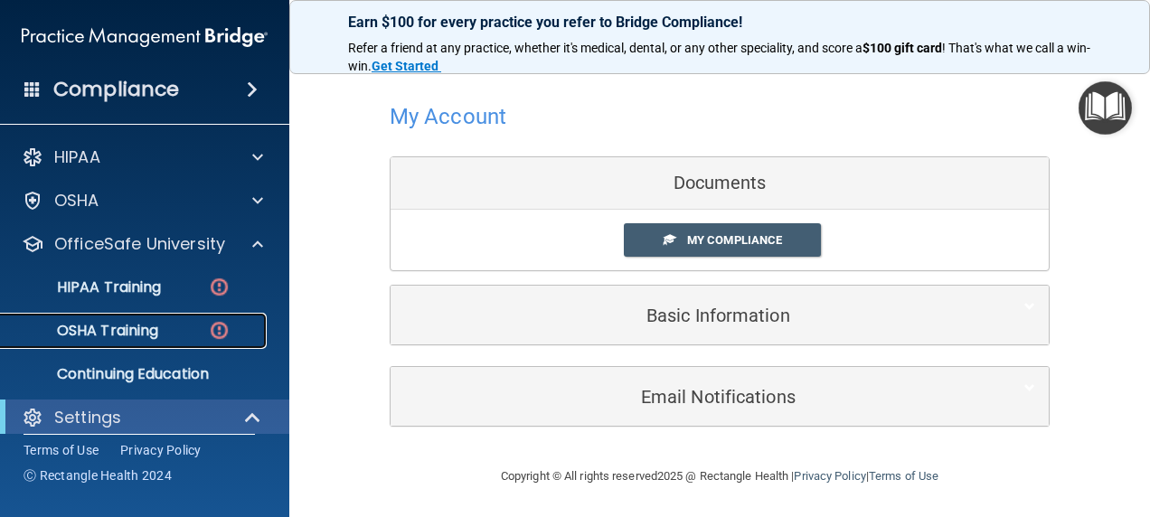
click at [175, 333] on div "OSHA Training" at bounding box center [135, 331] width 247 height 18
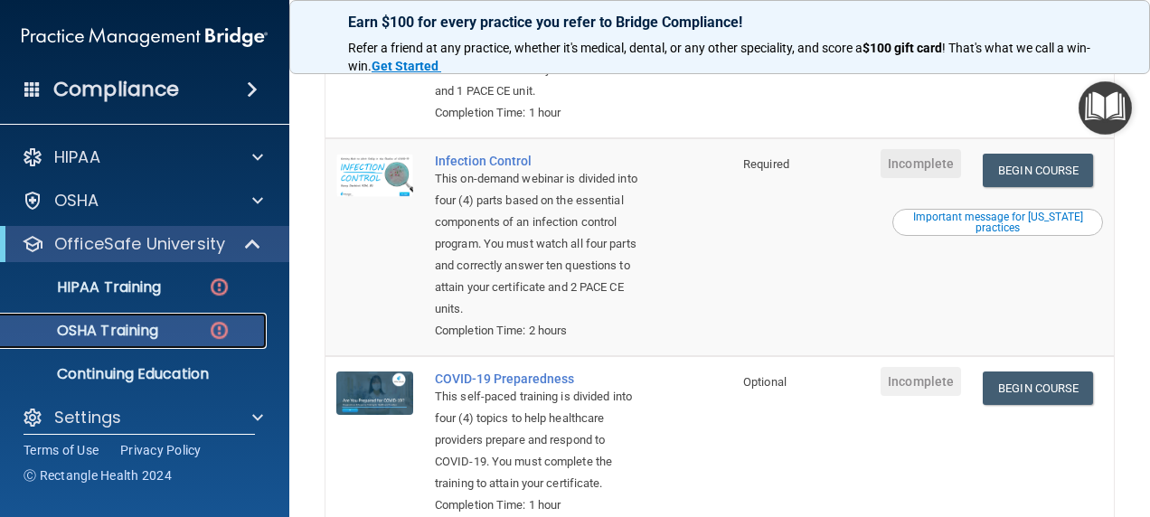
scroll to position [723, 0]
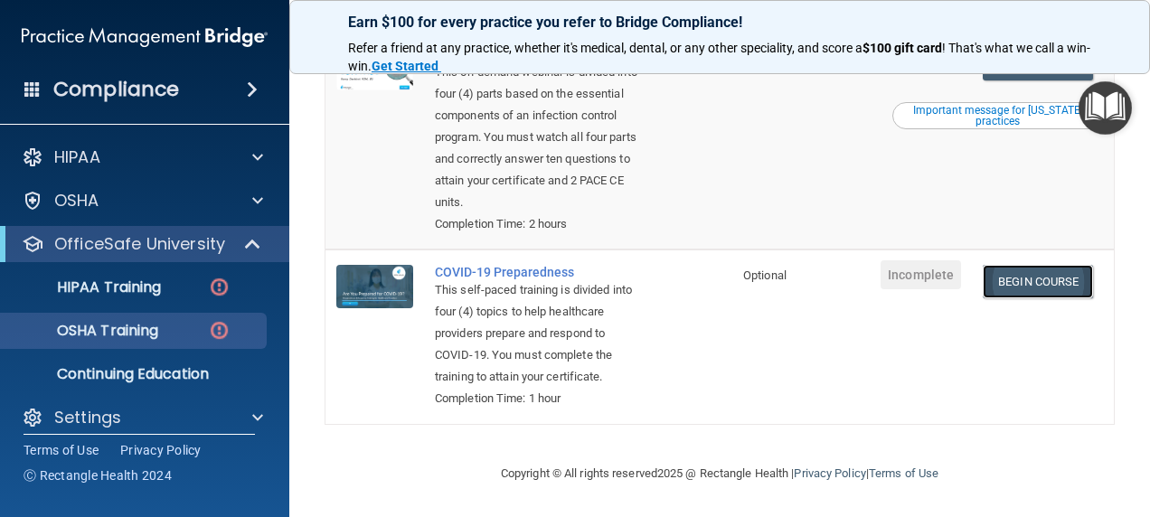
click at [1018, 268] on link "Begin Course" at bounding box center [1037, 281] width 110 height 33
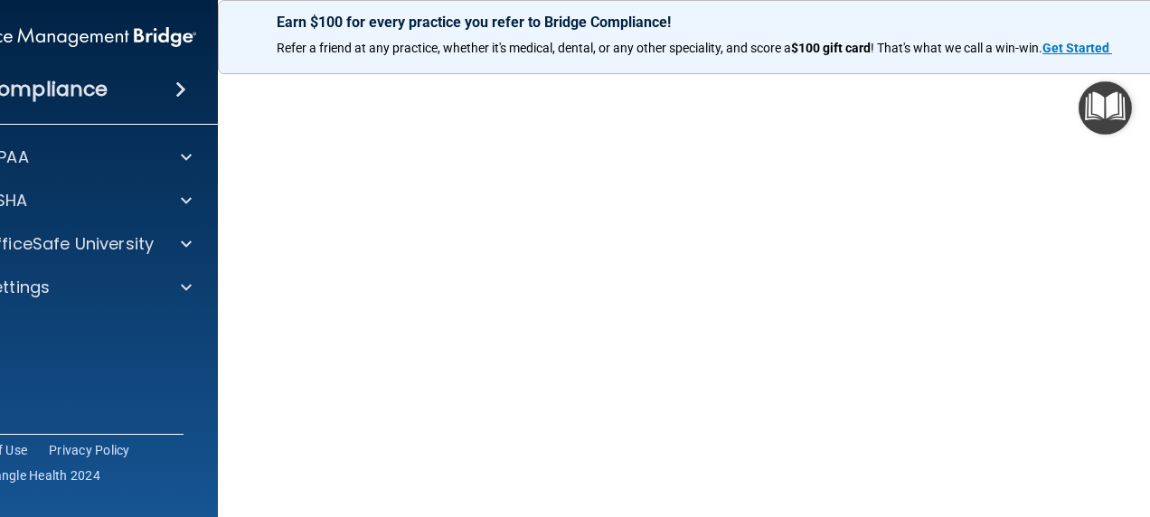
scroll to position [257, 0]
click at [1106, 447] on footer "Copyright © All rights reserved 2025 @ Rectangle Health | Privacy Policy | Term…" at bounding box center [719, 472] width 931 height 54
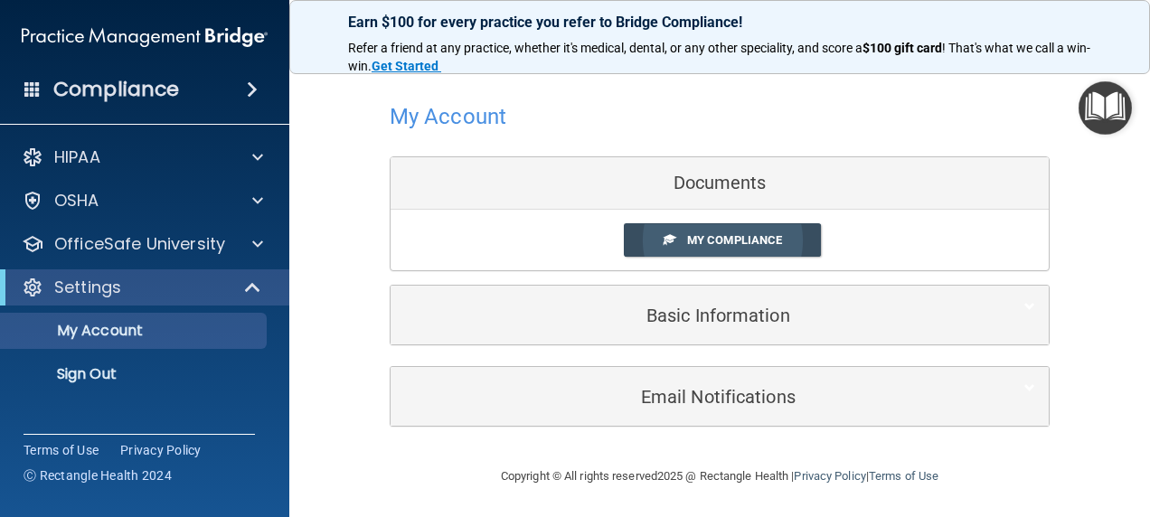
click at [773, 242] on span "My Compliance" at bounding box center [734, 240] width 95 height 14
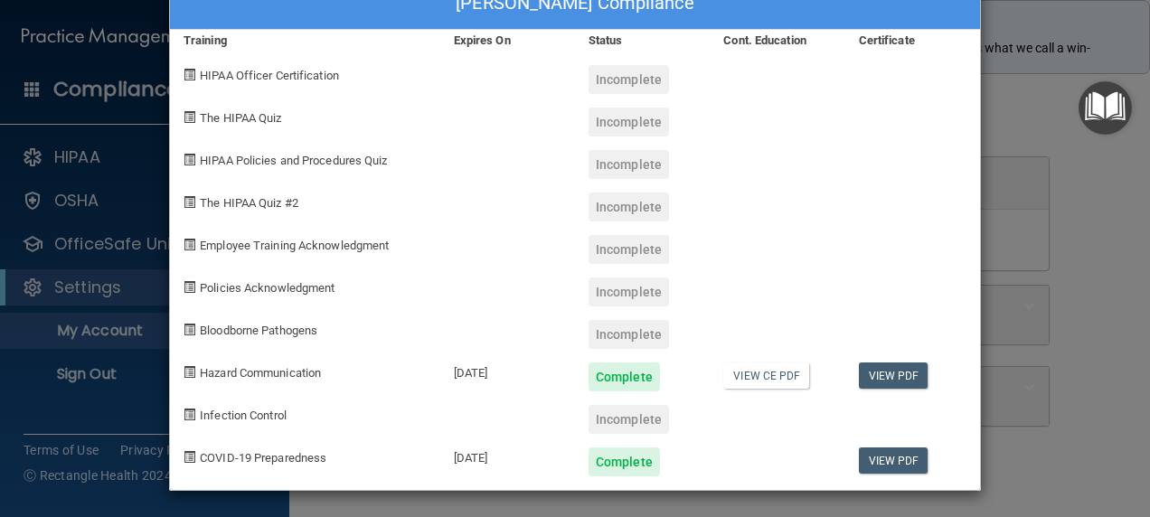
scroll to position [52, 0]
click at [870, 462] on link "View PDF" at bounding box center [894, 460] width 70 height 26
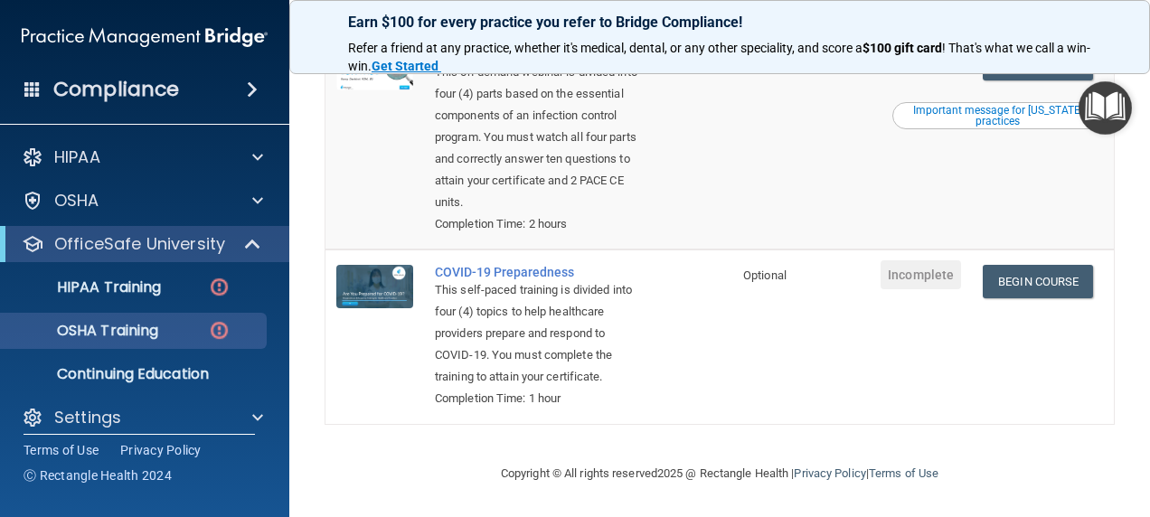
scroll to position [681, 0]
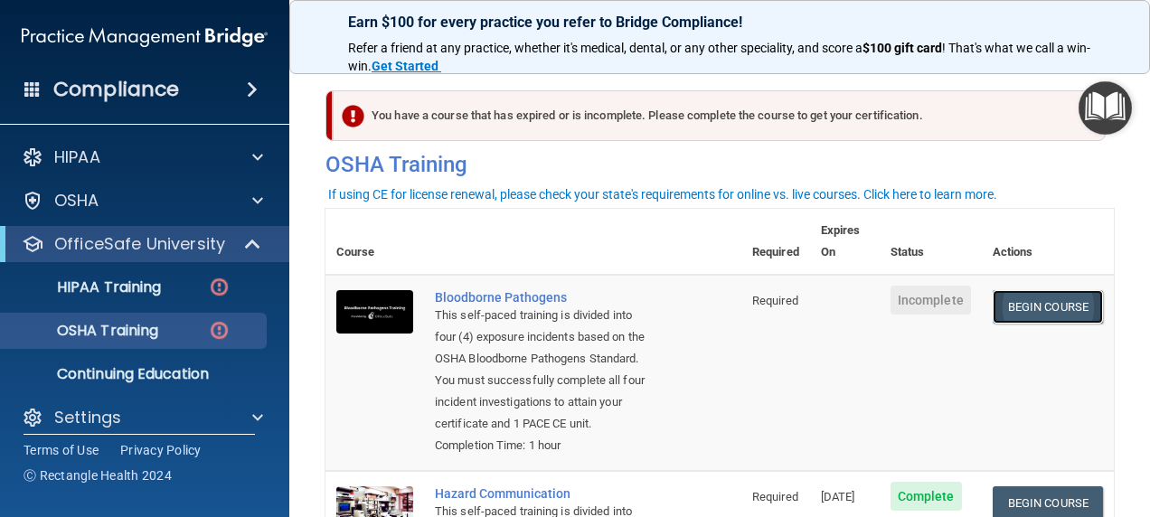
click at [1059, 290] on link "Begin Course" at bounding box center [1047, 306] width 110 height 33
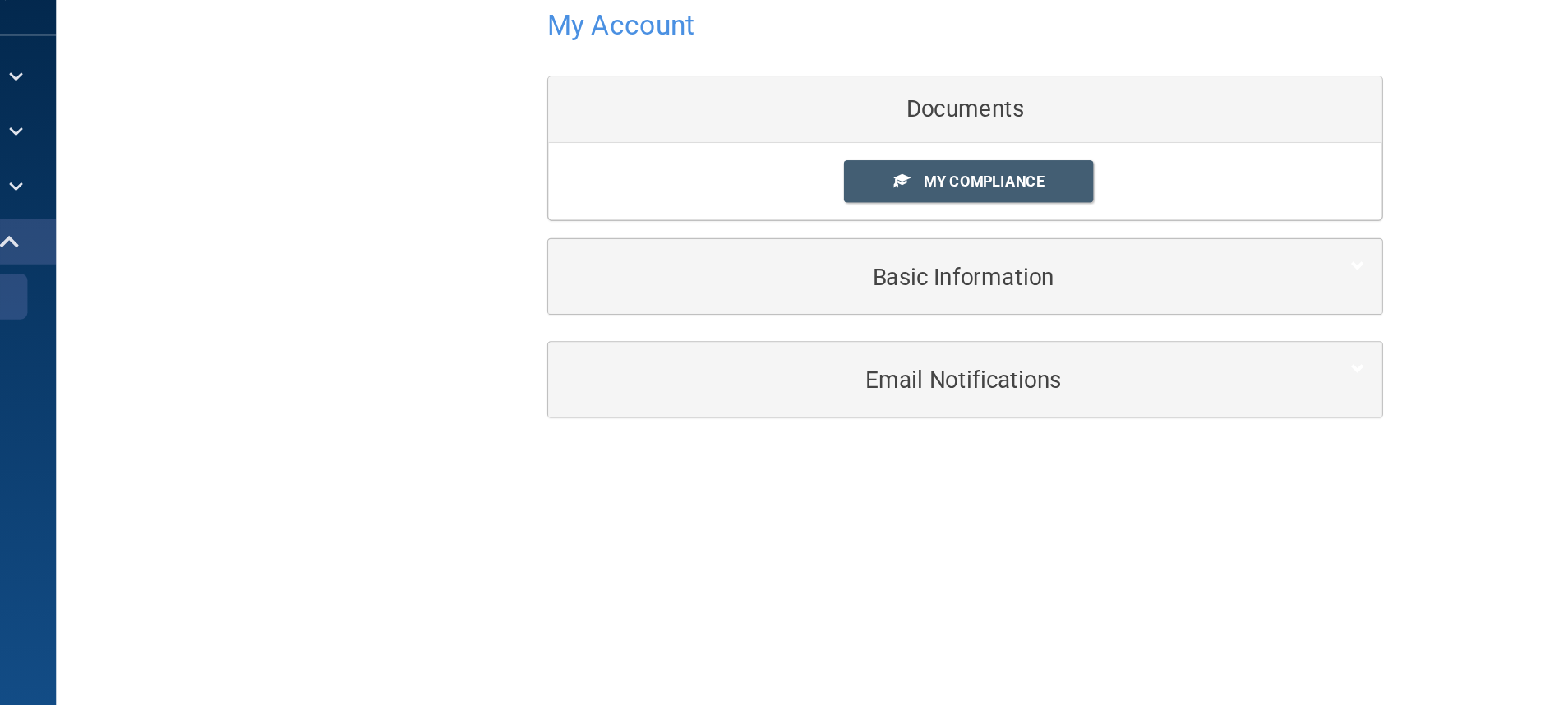
click at [880, 206] on link "My Compliance" at bounding box center [919, 217] width 180 height 30
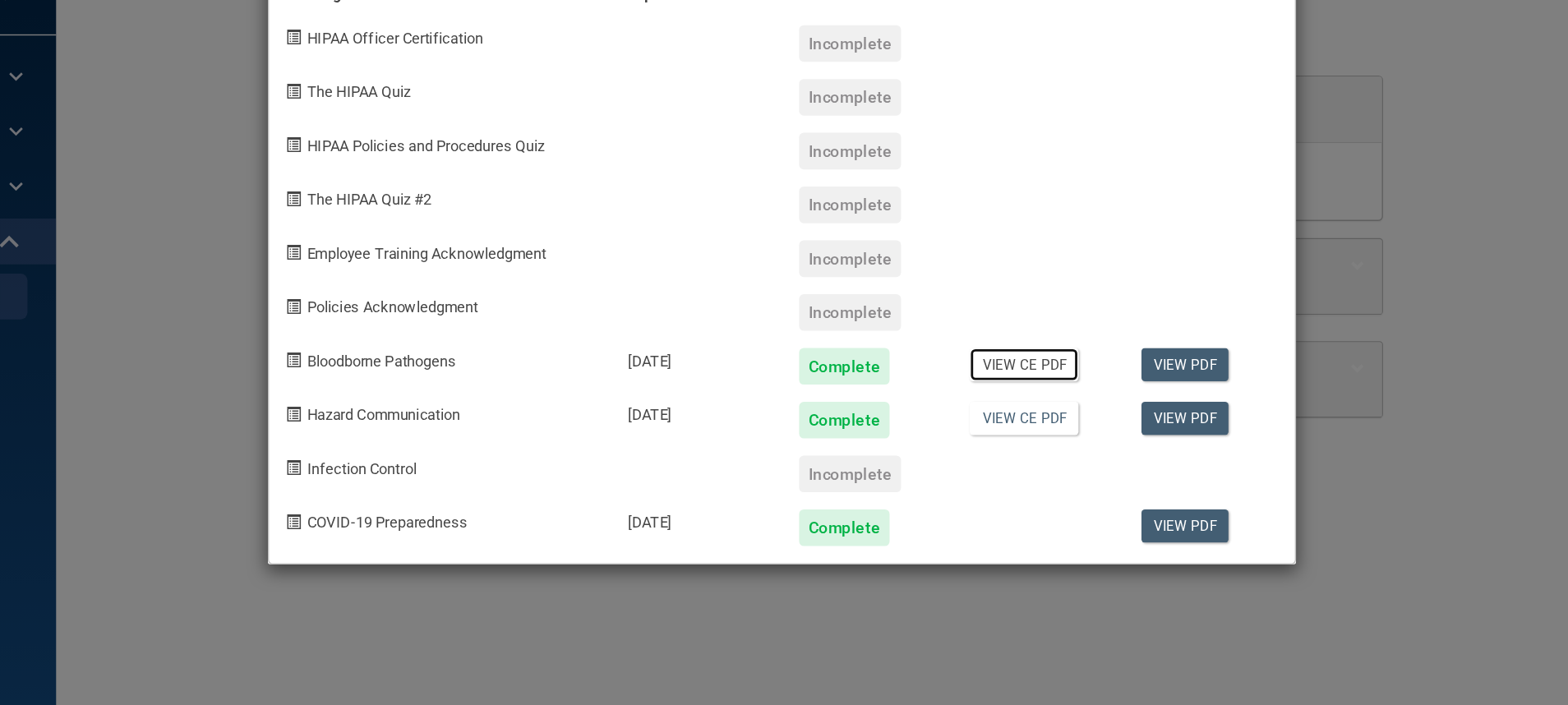
click at [951, 346] on link "View CE PDF" at bounding box center [958, 349] width 78 height 24
click at [1045, 342] on link "View PDF" at bounding box center [1074, 349] width 64 height 24
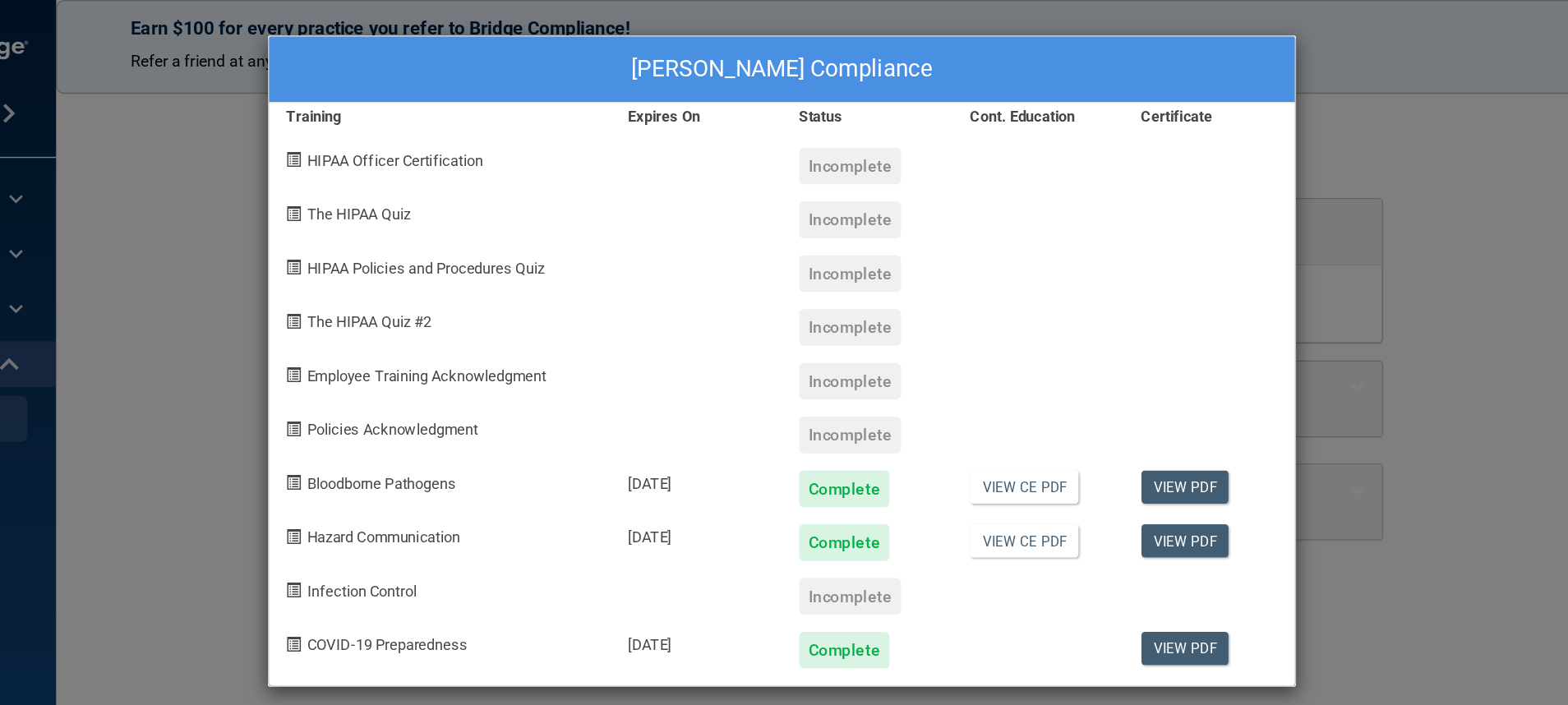
click at [331, 217] on div "[PERSON_NAME] Compliance Training Expires On Status Cont. Education Certificate…" at bounding box center [784, 352] width 1568 height 705
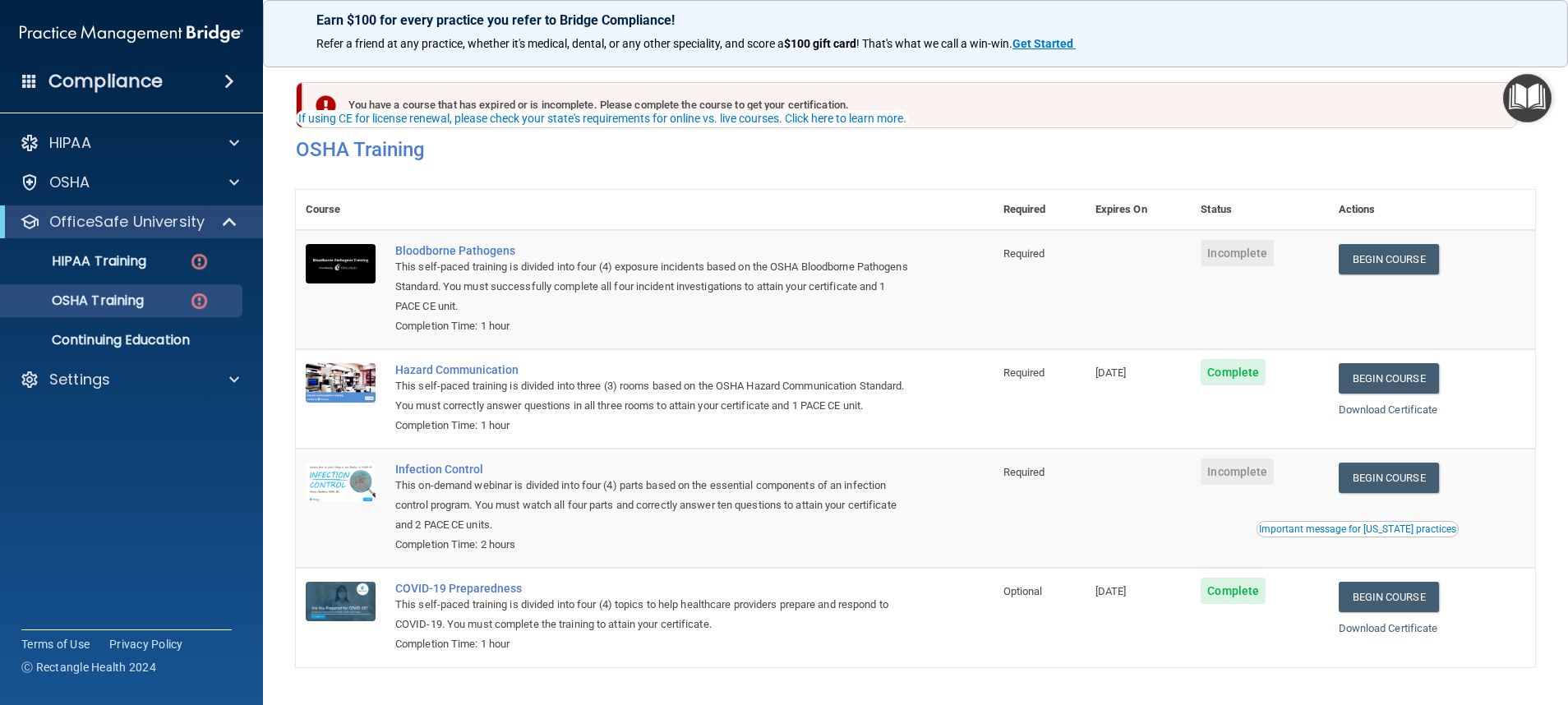
scroll to position [71, 0]
